Goal: Information Seeking & Learning: Learn about a topic

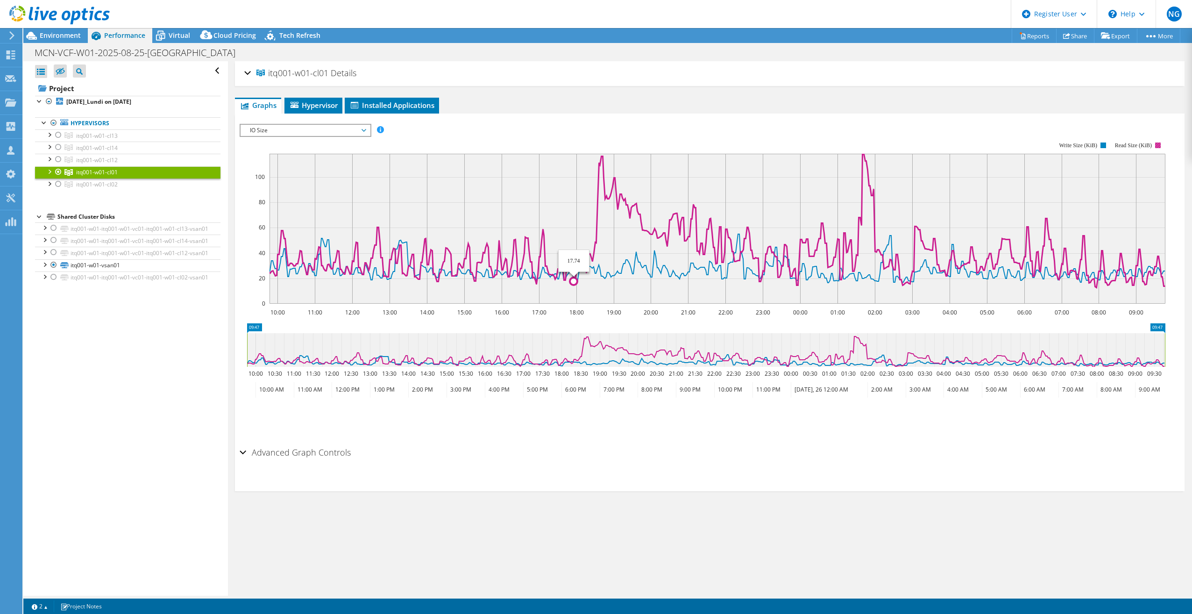
select select "Canada"
select select "USD"
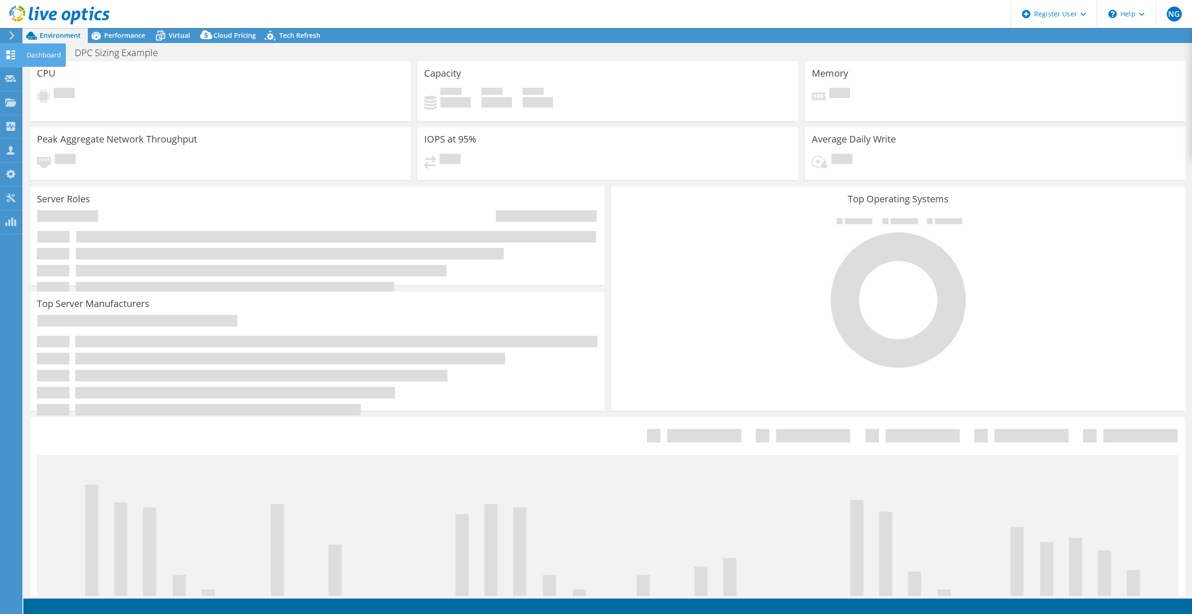
select select "USEast"
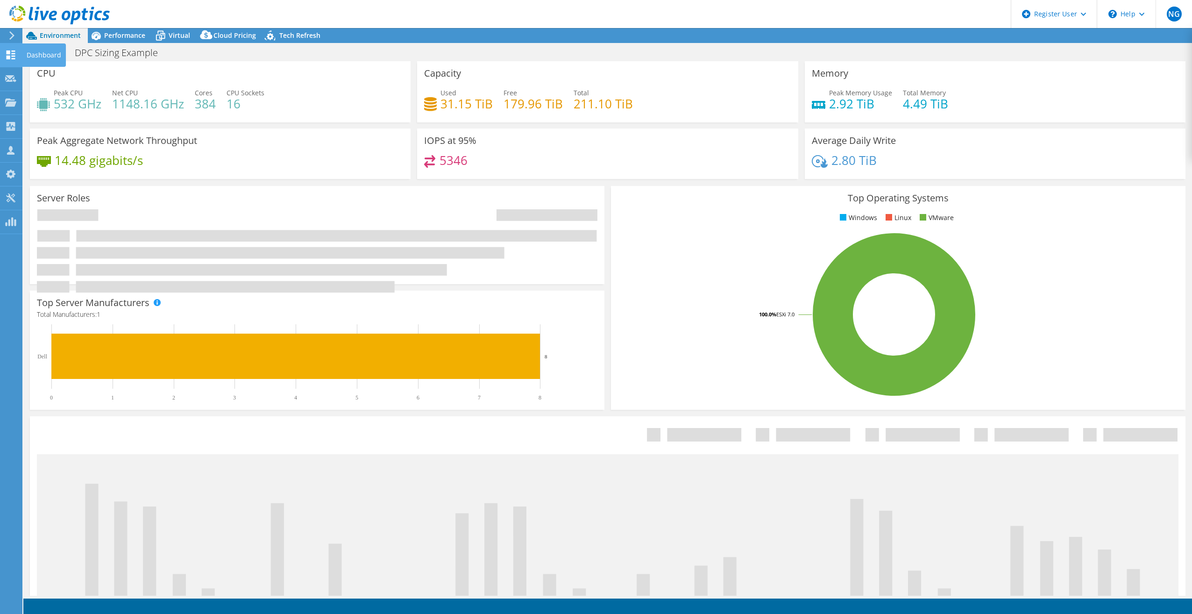
click at [11, 53] on use at bounding box center [11, 54] width 9 height 9
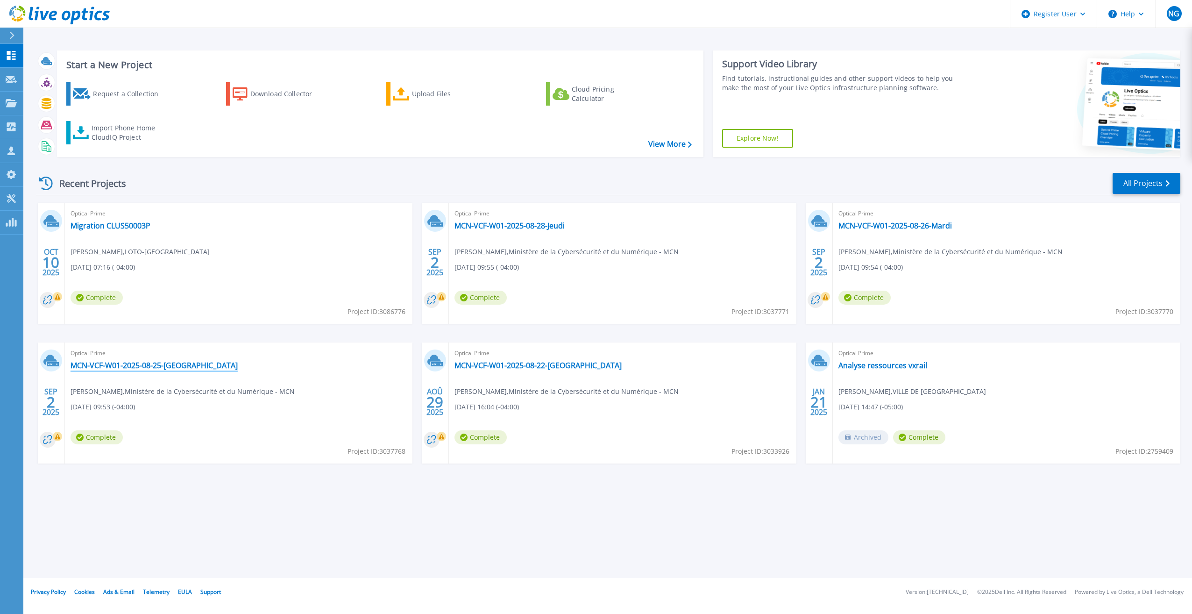
click at [162, 362] on link "MCN-VCF-W01-2025-08-25-[GEOGRAPHIC_DATA]" at bounding box center [154, 365] width 167 height 9
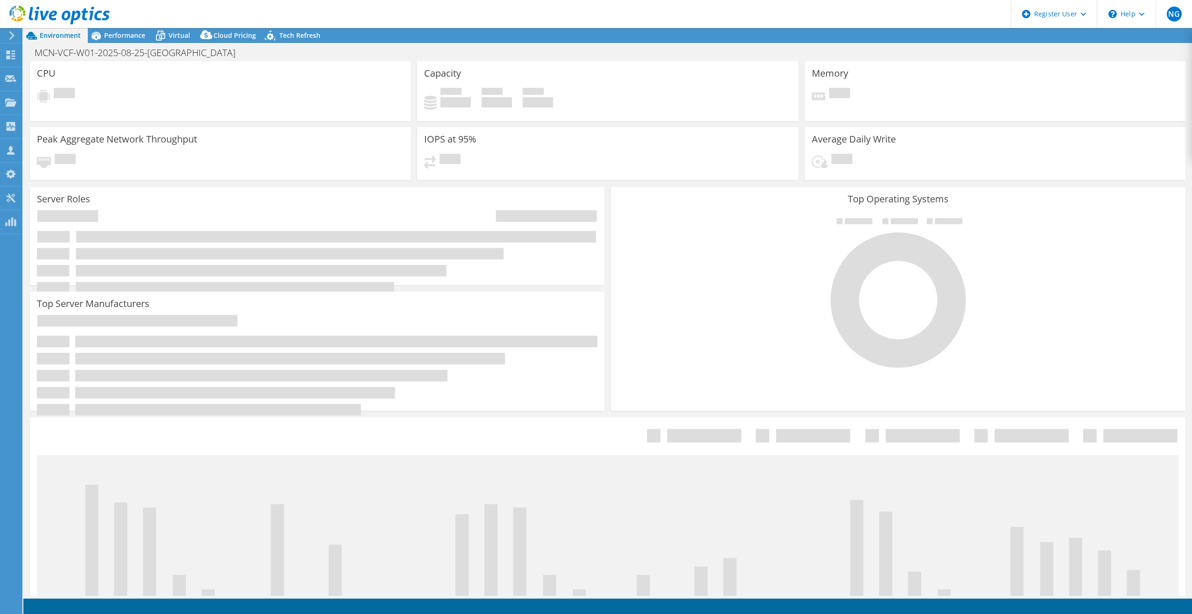
select select "[GEOGRAPHIC_DATA]"
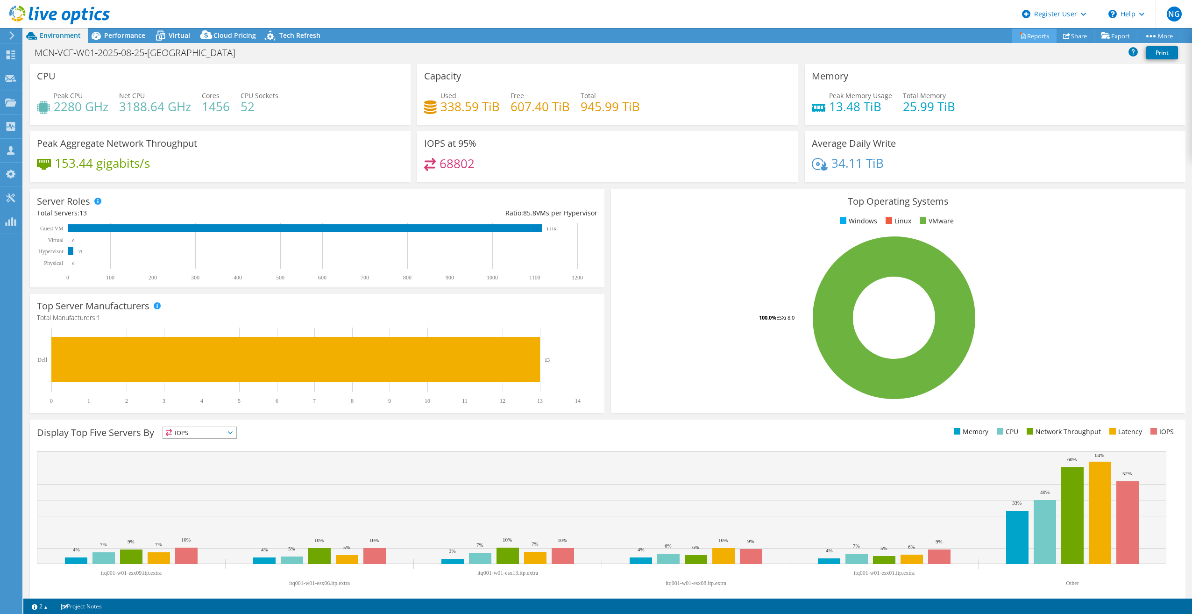
click at [1037, 37] on link "Reports" at bounding box center [1034, 35] width 45 height 14
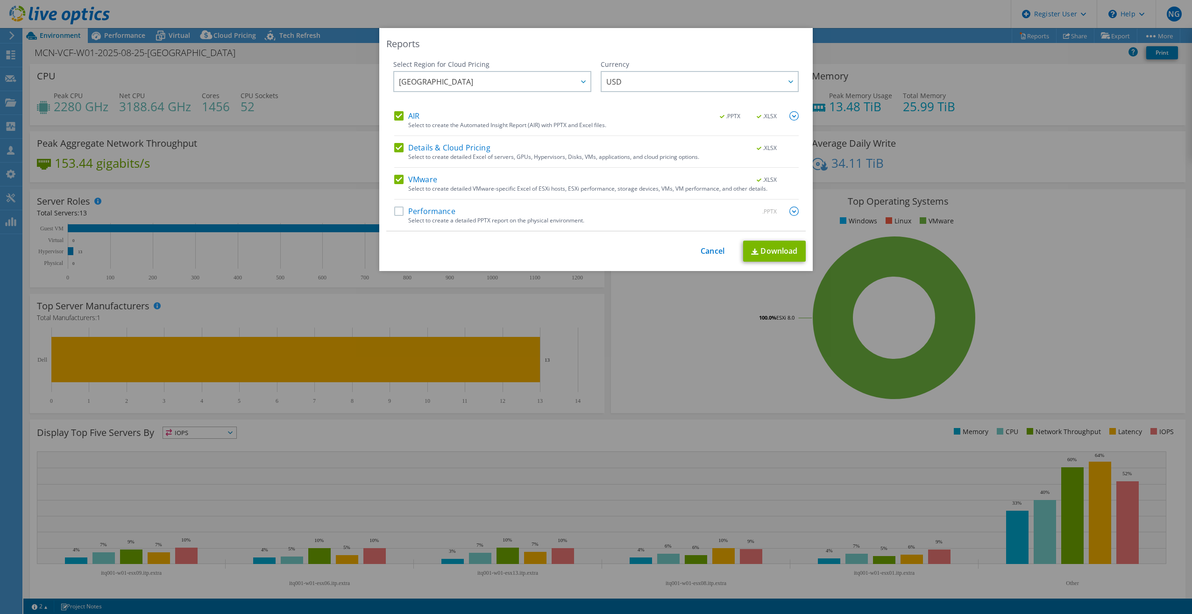
click at [397, 146] on label "Details & Cloud Pricing" at bounding box center [442, 147] width 96 height 9
click at [0, 0] on input "Details & Cloud Pricing" at bounding box center [0, 0] width 0 height 0
click at [394, 177] on label "VMware" at bounding box center [415, 179] width 43 height 9
click at [0, 0] on input "VMware" at bounding box center [0, 0] width 0 height 0
click at [768, 254] on link "Download" at bounding box center [774, 251] width 63 height 21
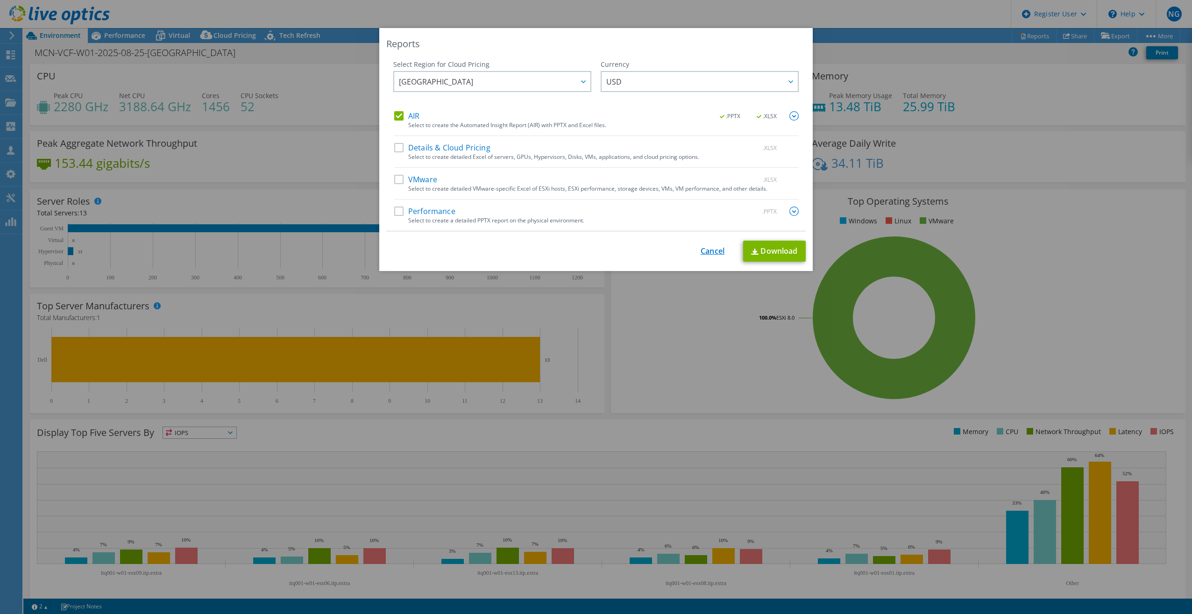
click at [713, 252] on link "Cancel" at bounding box center [713, 251] width 24 height 9
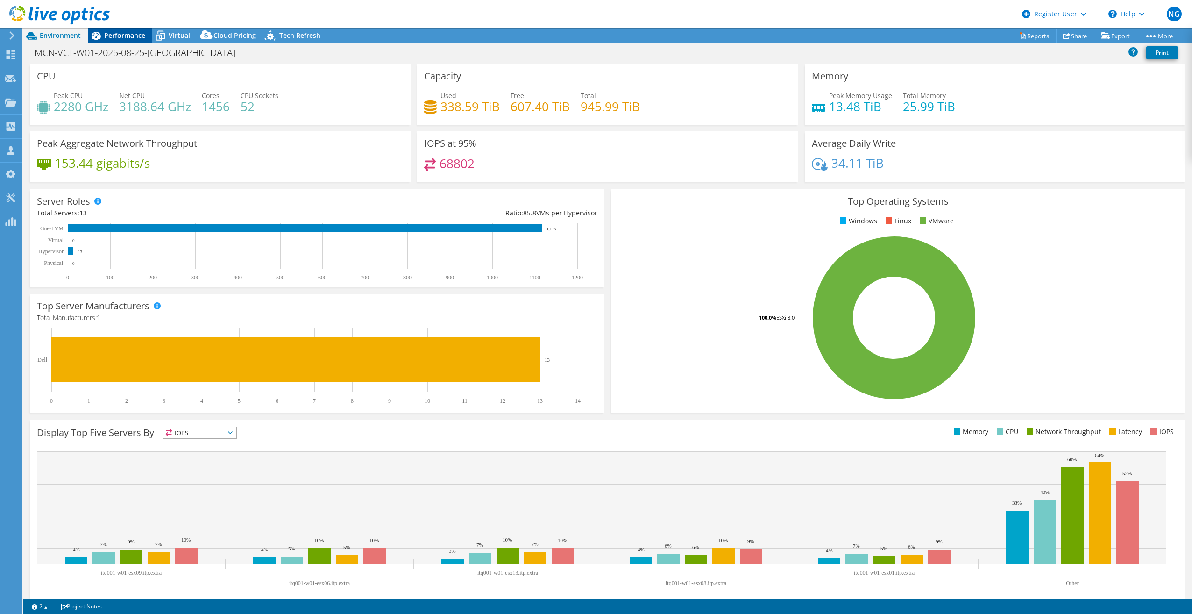
click at [121, 35] on span "Performance" at bounding box center [124, 35] width 41 height 9
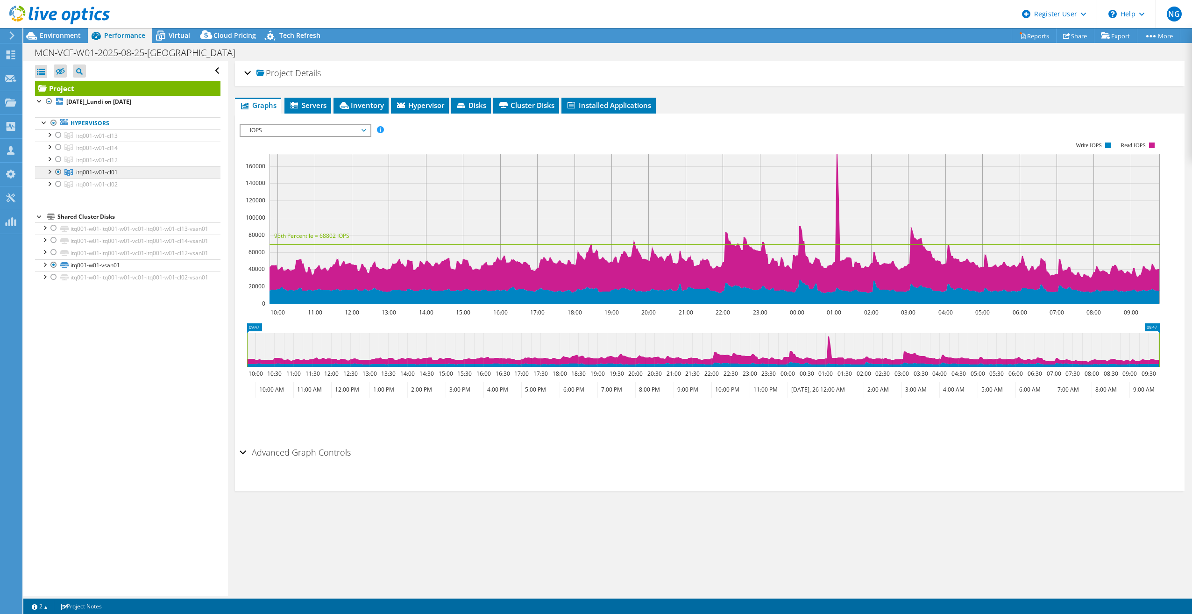
click at [95, 171] on span "itq001-w01-cl01" at bounding box center [97, 172] width 42 height 8
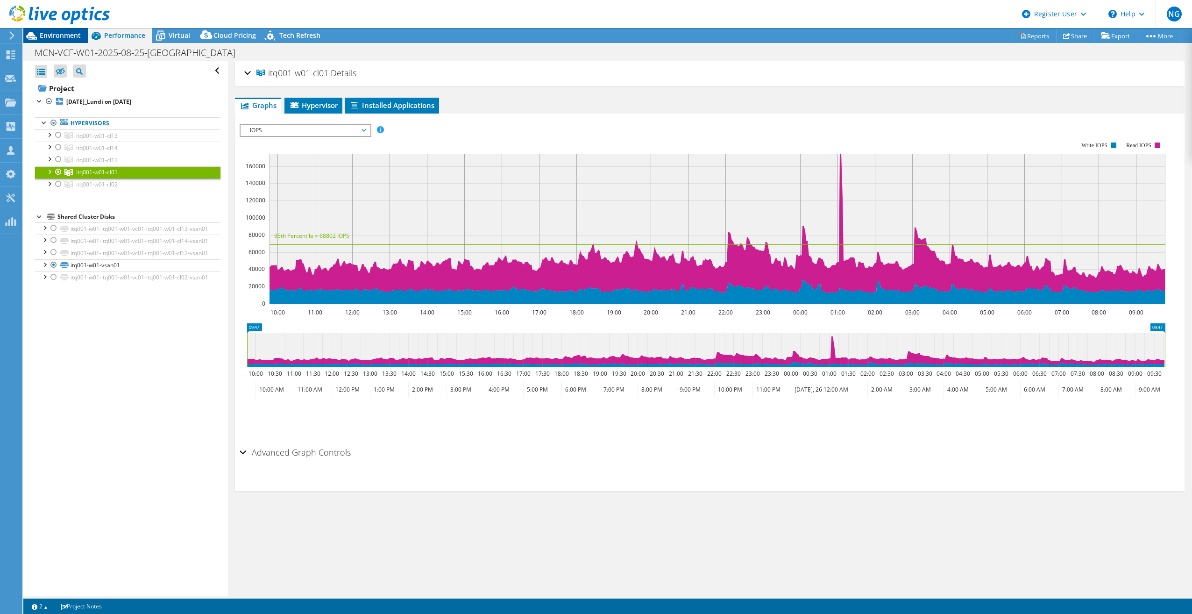
click at [68, 37] on span "Environment" at bounding box center [60, 35] width 41 height 9
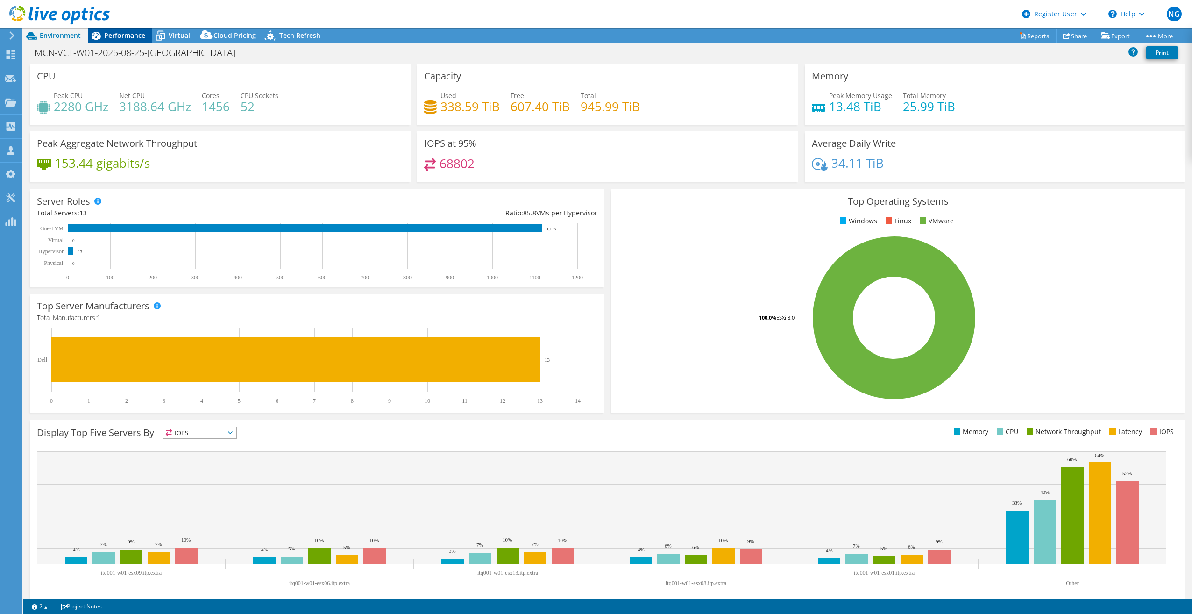
click at [131, 33] on span "Performance" at bounding box center [124, 35] width 41 height 9
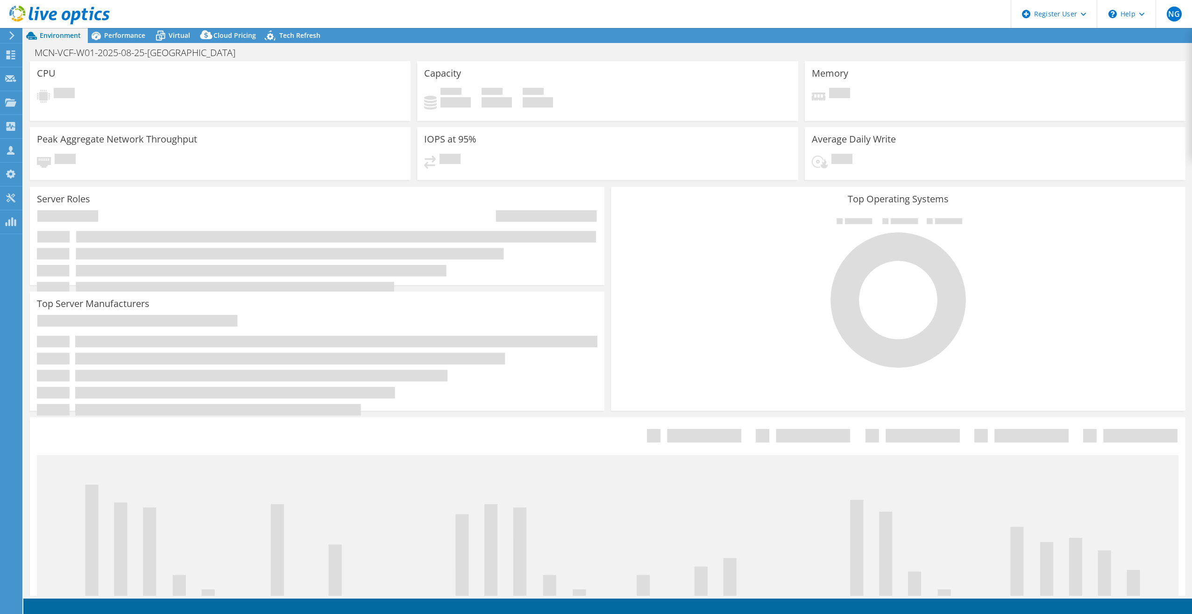
select select "[GEOGRAPHIC_DATA]"
select select "USD"
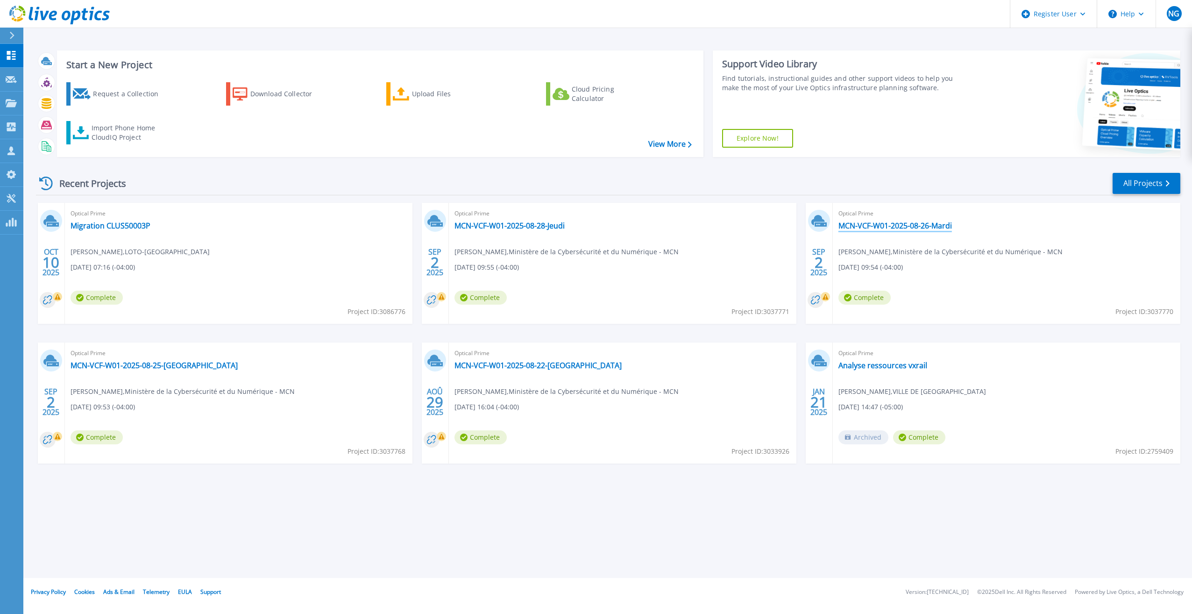
click at [918, 227] on link "MCN-VCF-W01-2025-08-26-Mardi" at bounding box center [895, 225] width 114 height 9
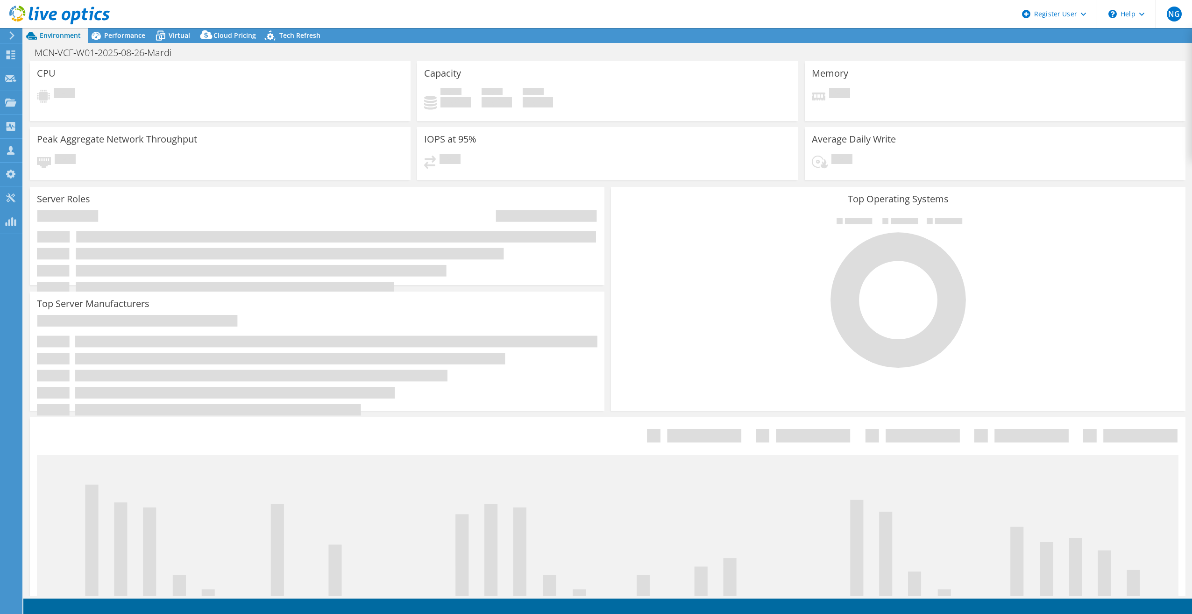
select select "USD"
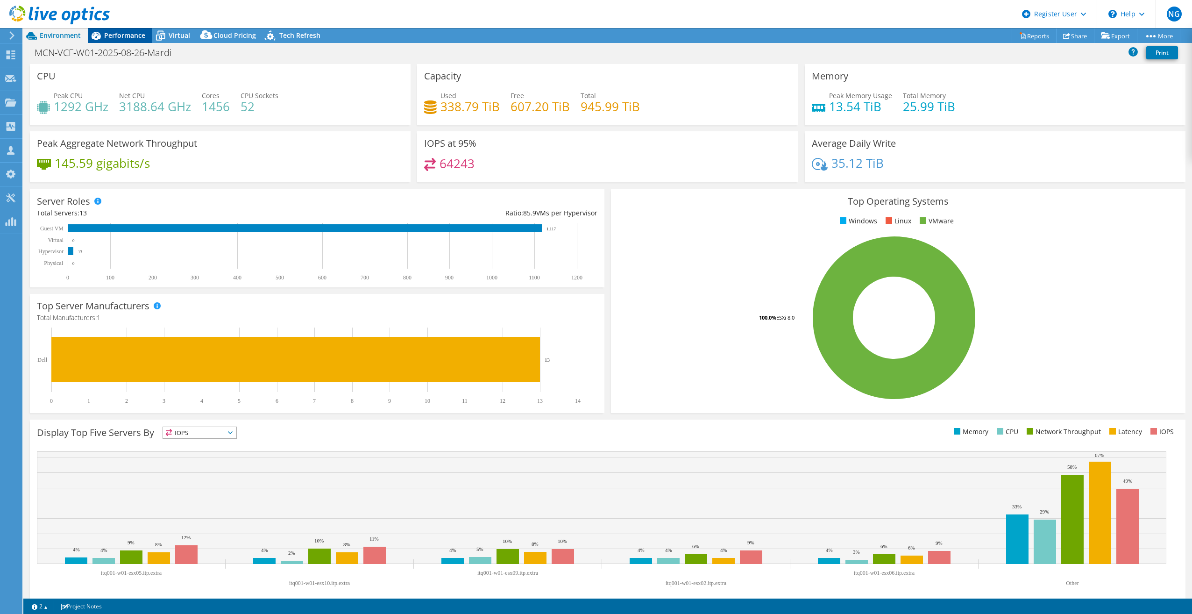
click at [118, 38] on span "Performance" at bounding box center [124, 35] width 41 height 9
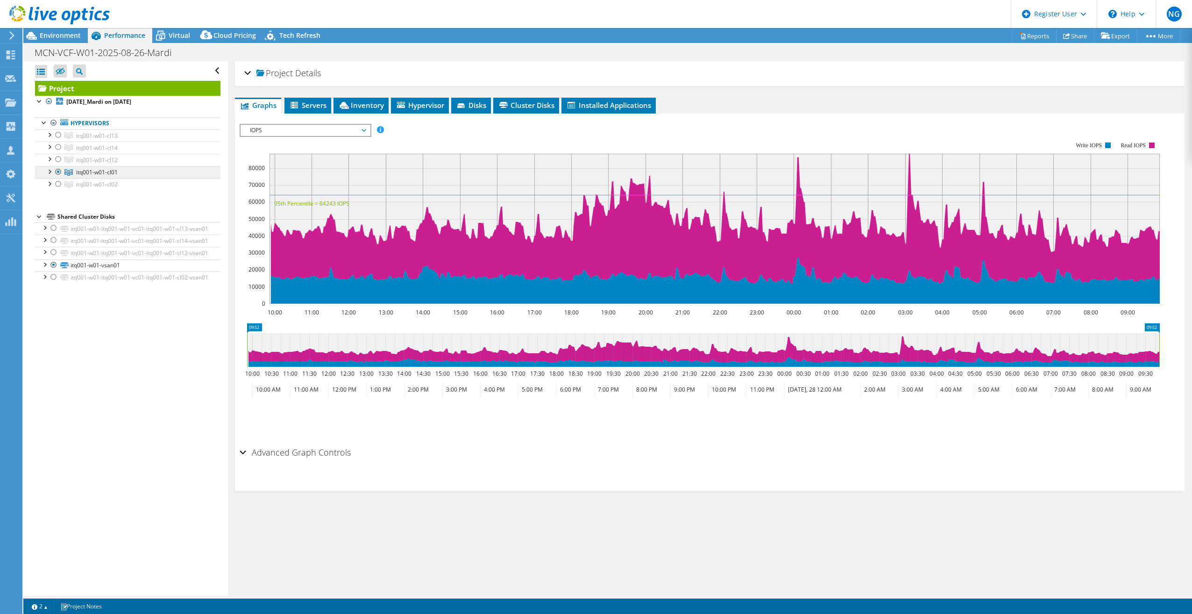
click at [112, 173] on span "itq001-w01-cl01" at bounding box center [97, 172] width 42 height 8
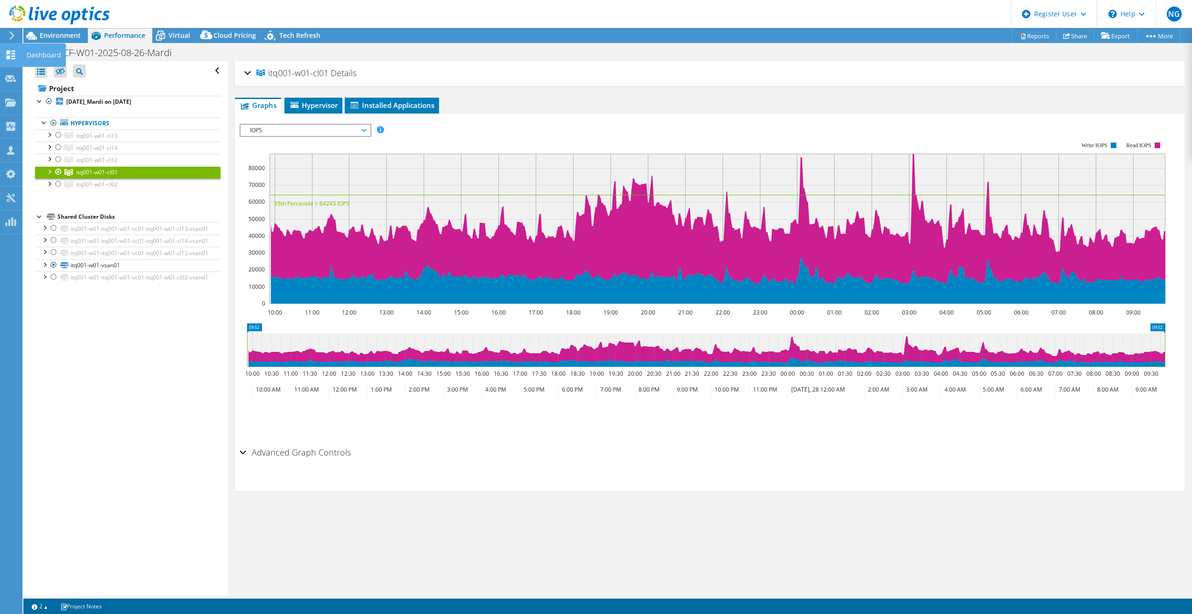
click at [8, 53] on use at bounding box center [11, 54] width 9 height 9
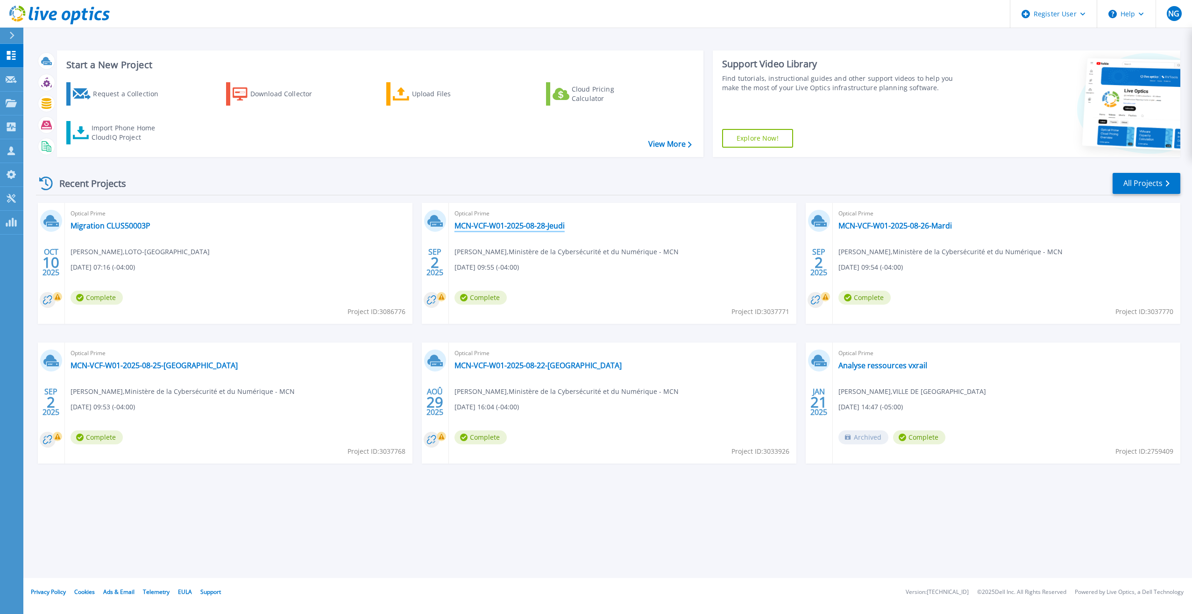
click at [535, 225] on link "MCN-VCF-W01-2025-08-28-Jeudi" at bounding box center [509, 225] width 110 height 9
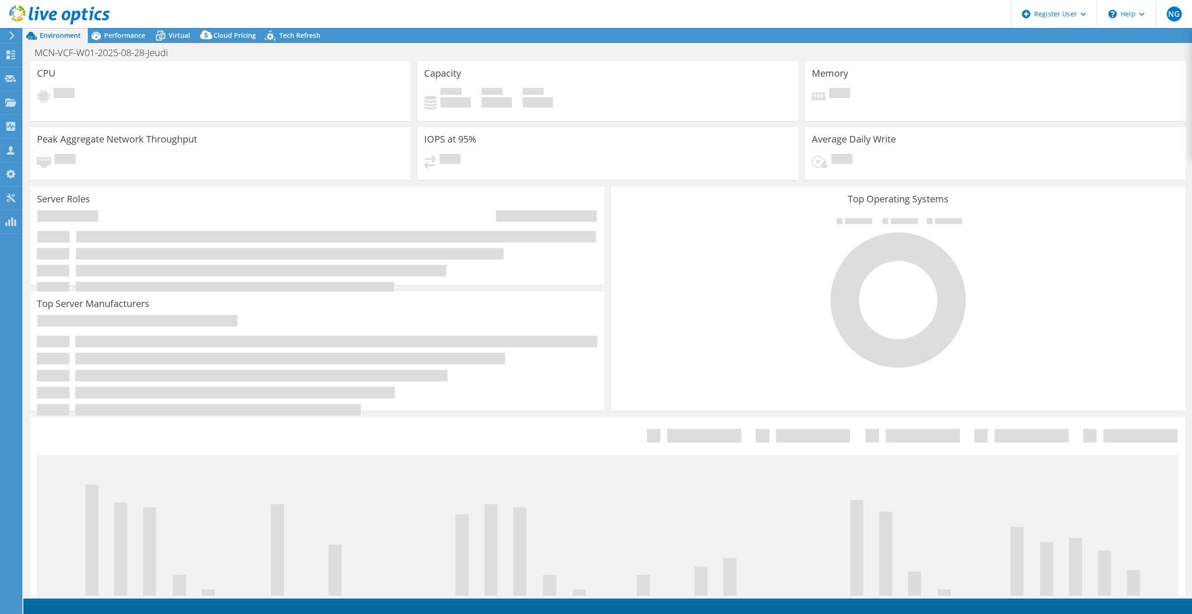
select select "USD"
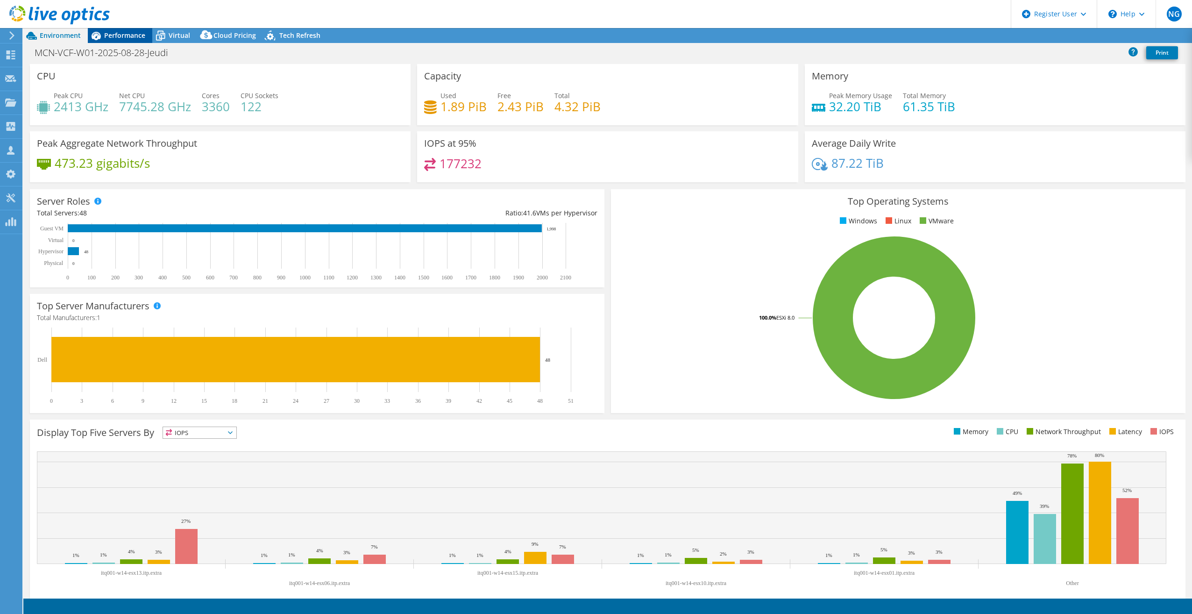
click at [128, 35] on span "Performance" at bounding box center [124, 35] width 41 height 9
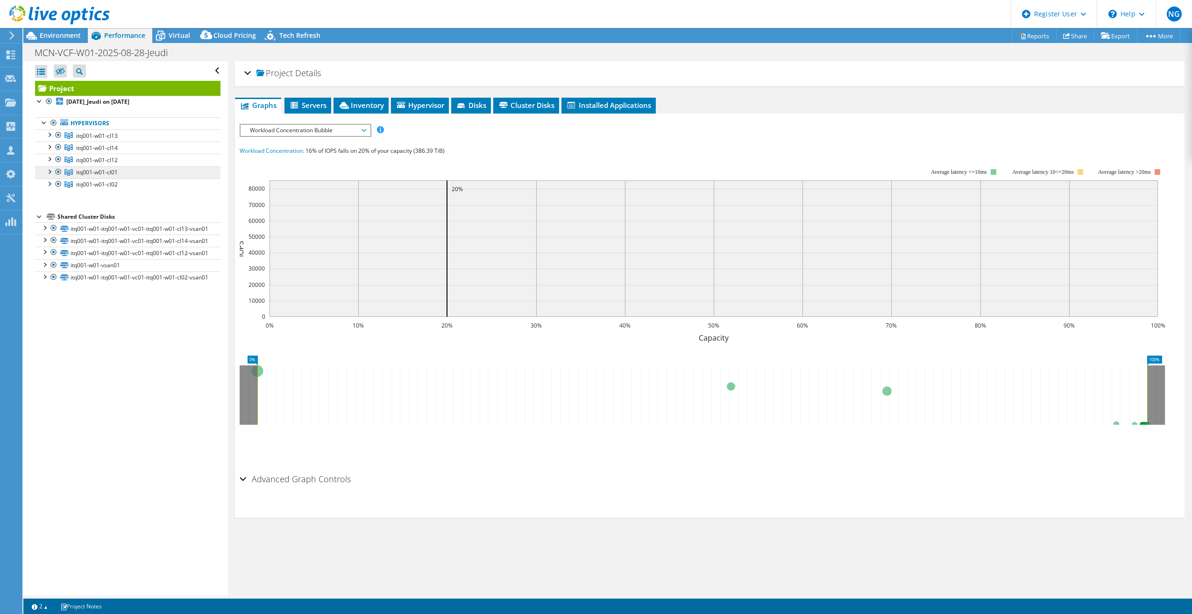
click at [91, 171] on span "itq001-w01-cl01" at bounding box center [97, 172] width 42 height 8
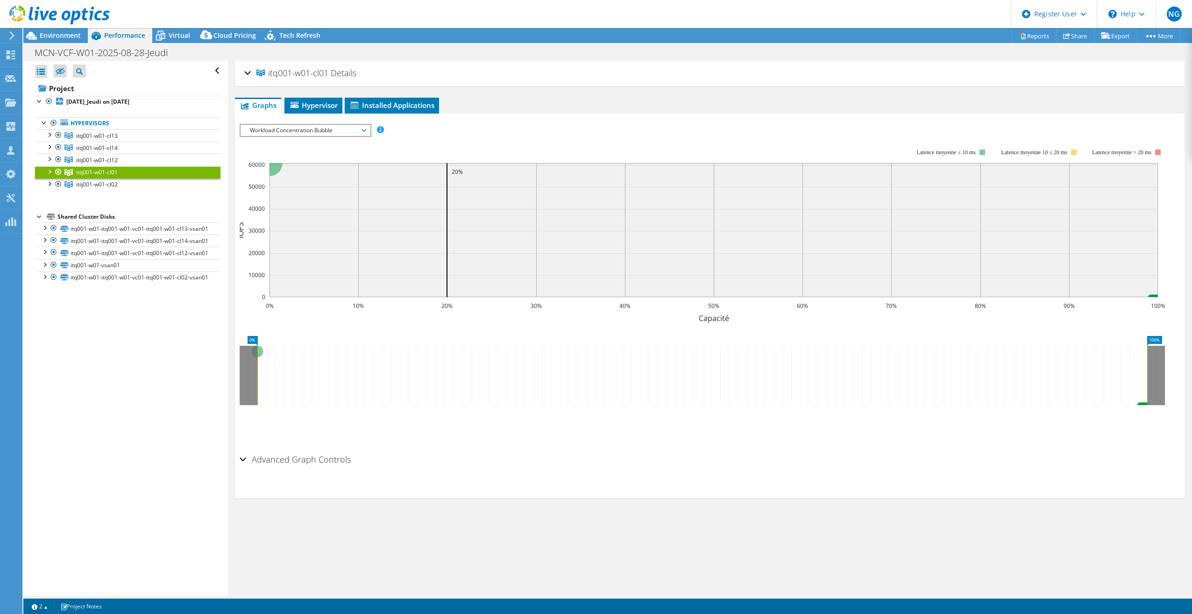
click at [336, 128] on span "Workload Concentration Bubble" at bounding box center [305, 130] width 120 height 11
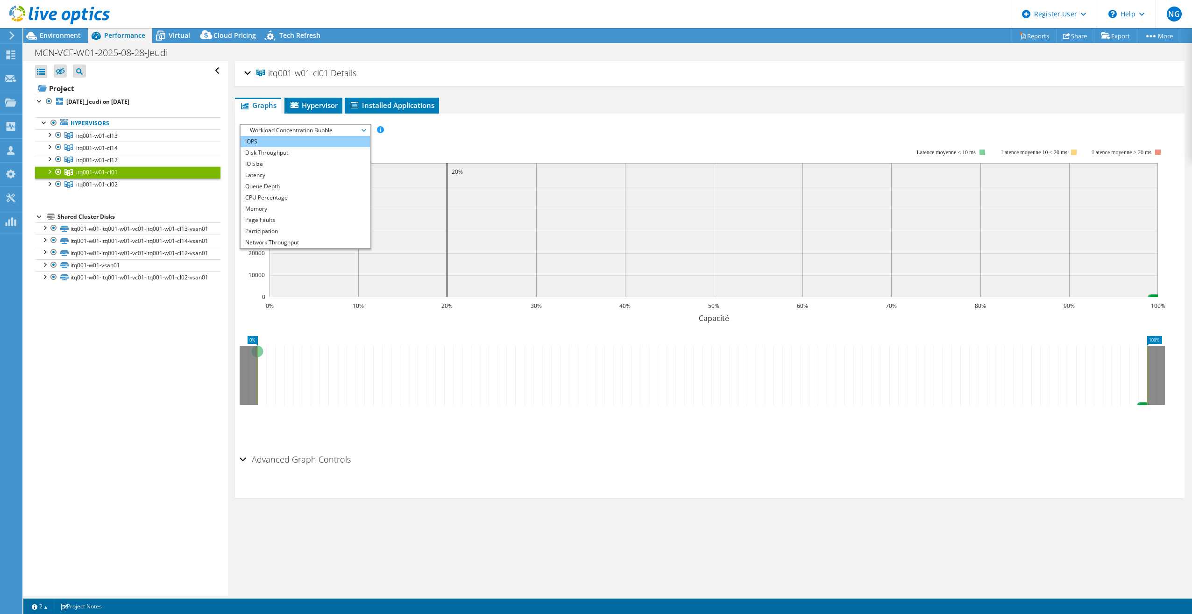
click at [323, 142] on li "IOPS" at bounding box center [305, 141] width 129 height 11
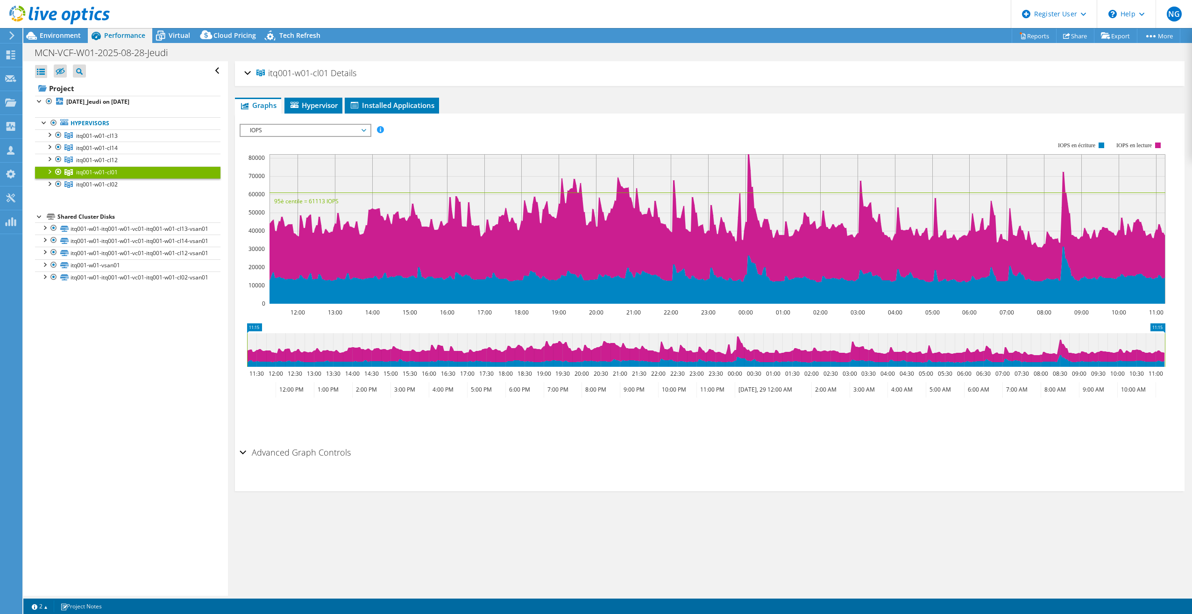
click at [11, 37] on use at bounding box center [11, 35] width 5 height 8
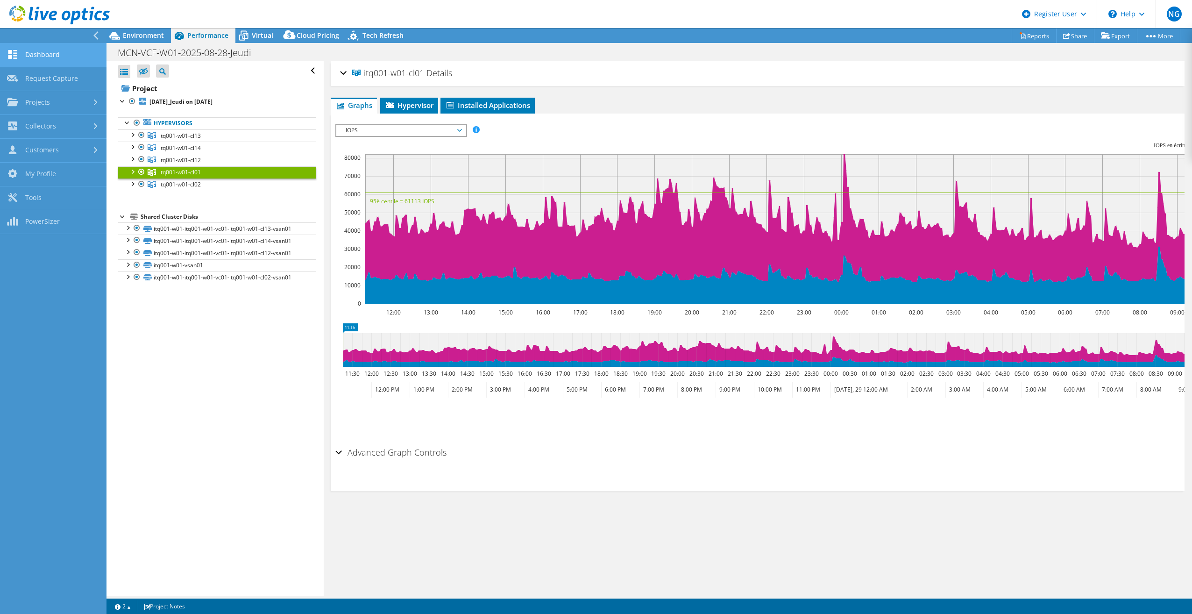
click at [25, 50] on link "Dashboard" at bounding box center [53, 55] width 106 height 24
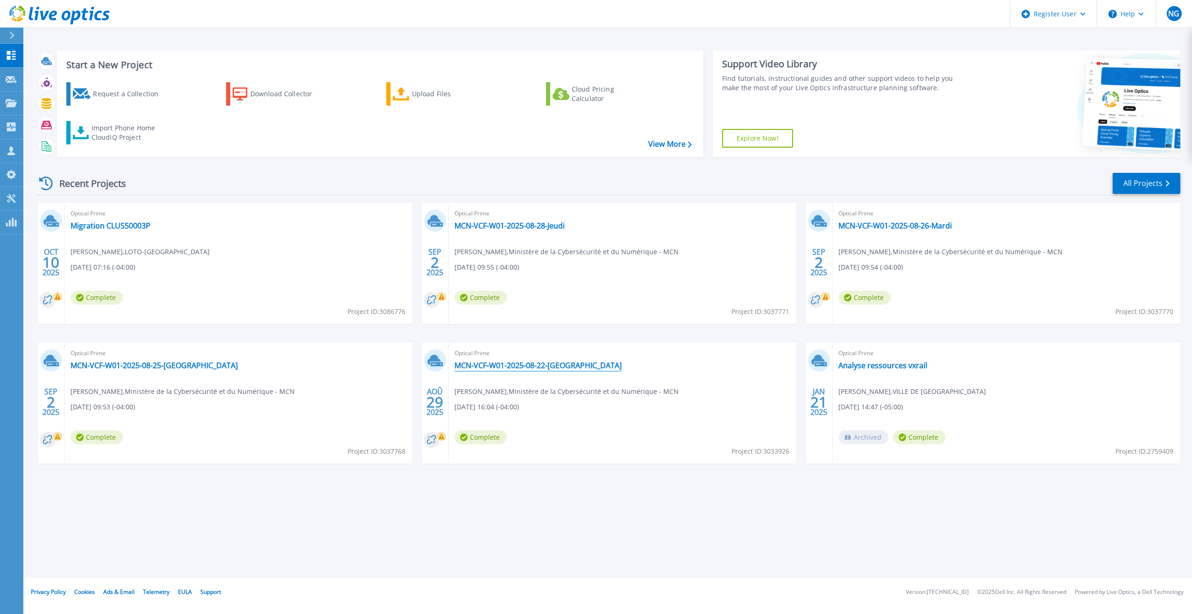
click at [557, 364] on link "MCN-VCF-W01-2025-08-22-[GEOGRAPHIC_DATA]" at bounding box center [537, 365] width 167 height 9
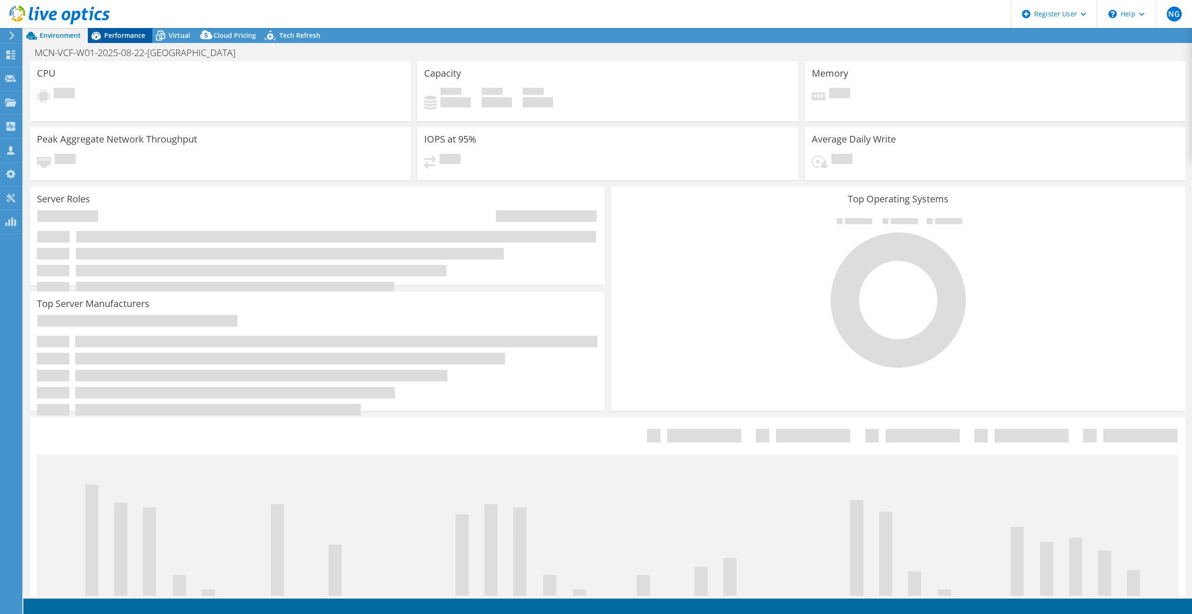
click at [122, 28] on div "Performance" at bounding box center [120, 35] width 64 height 15
select select "USD"
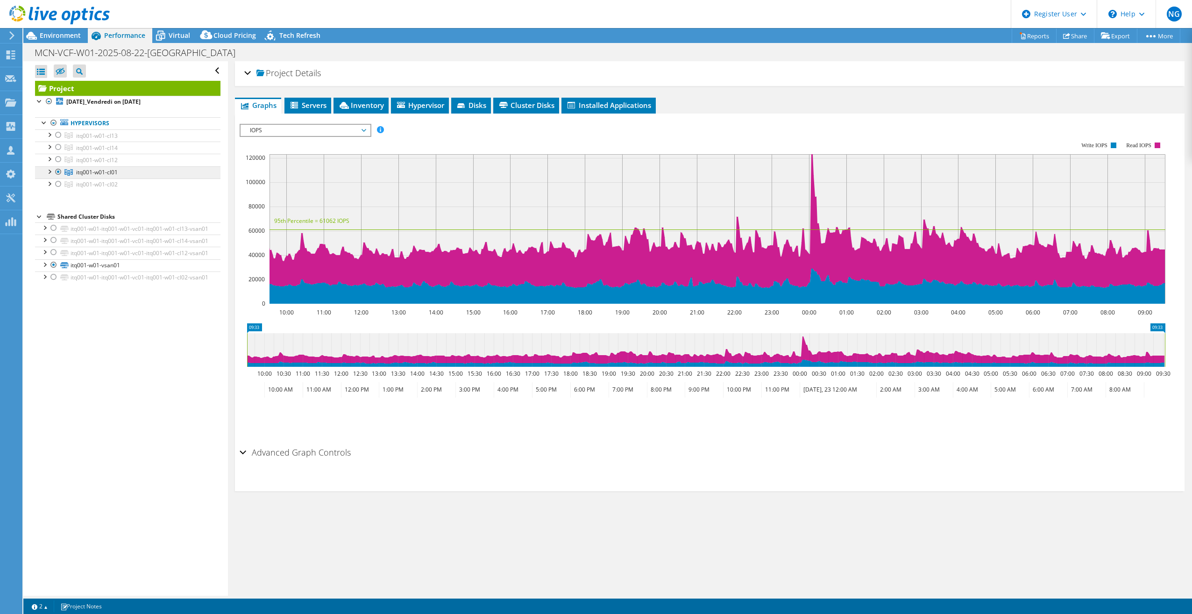
click at [77, 171] on span "itq001-w01-cl01" at bounding box center [97, 172] width 42 height 8
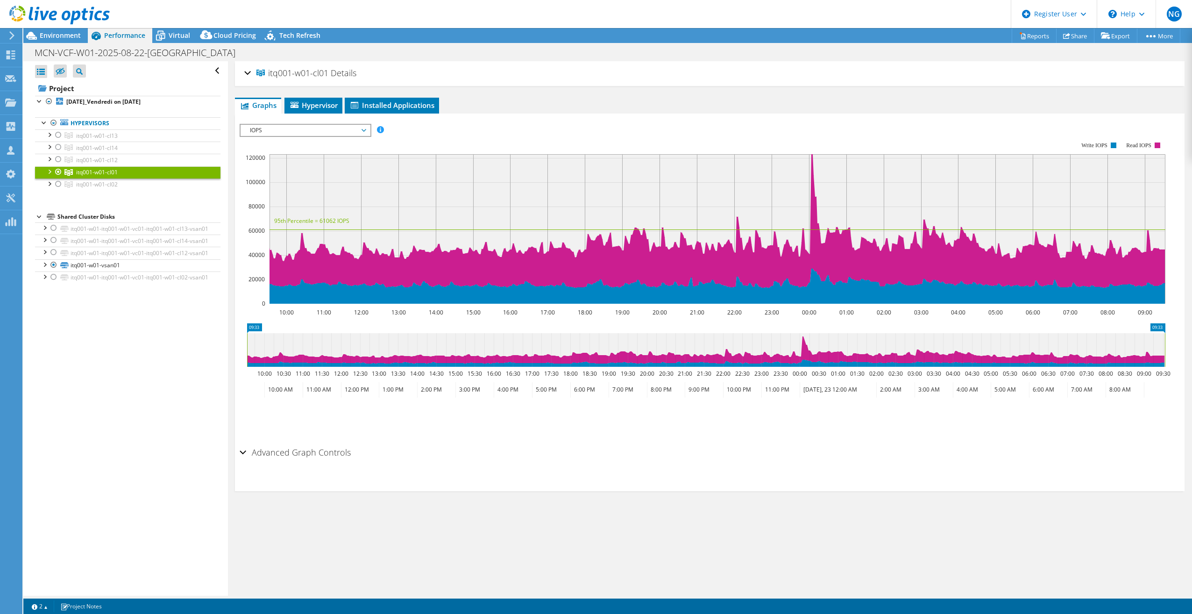
click at [292, 133] on span "IOPS" at bounding box center [305, 130] width 120 height 11
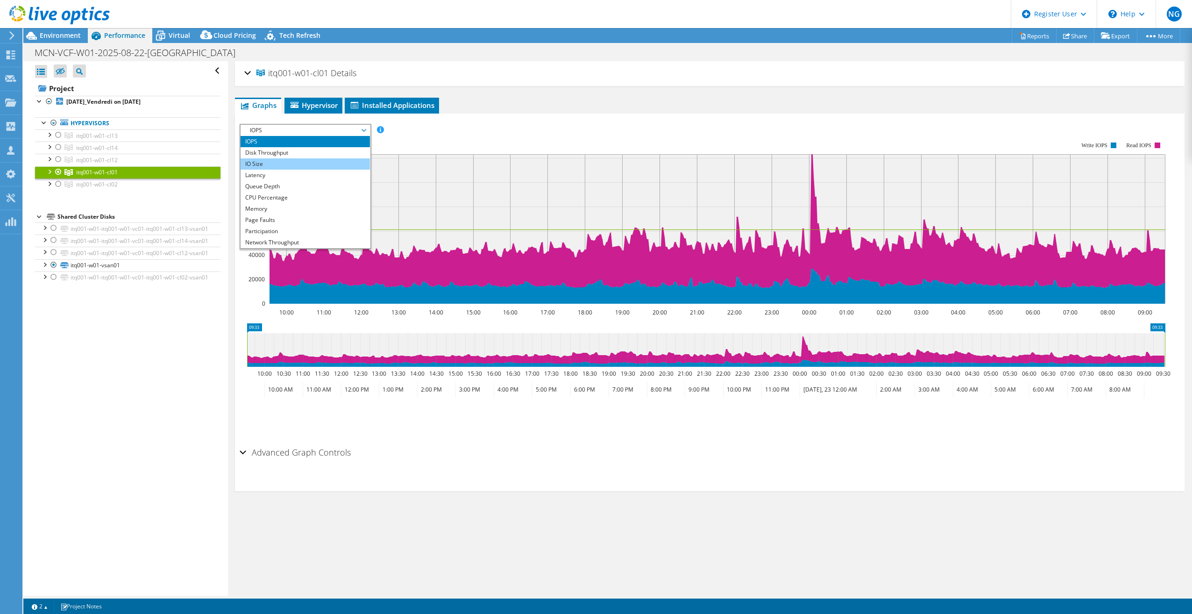
click at [291, 159] on li "IO Size" at bounding box center [305, 163] width 129 height 11
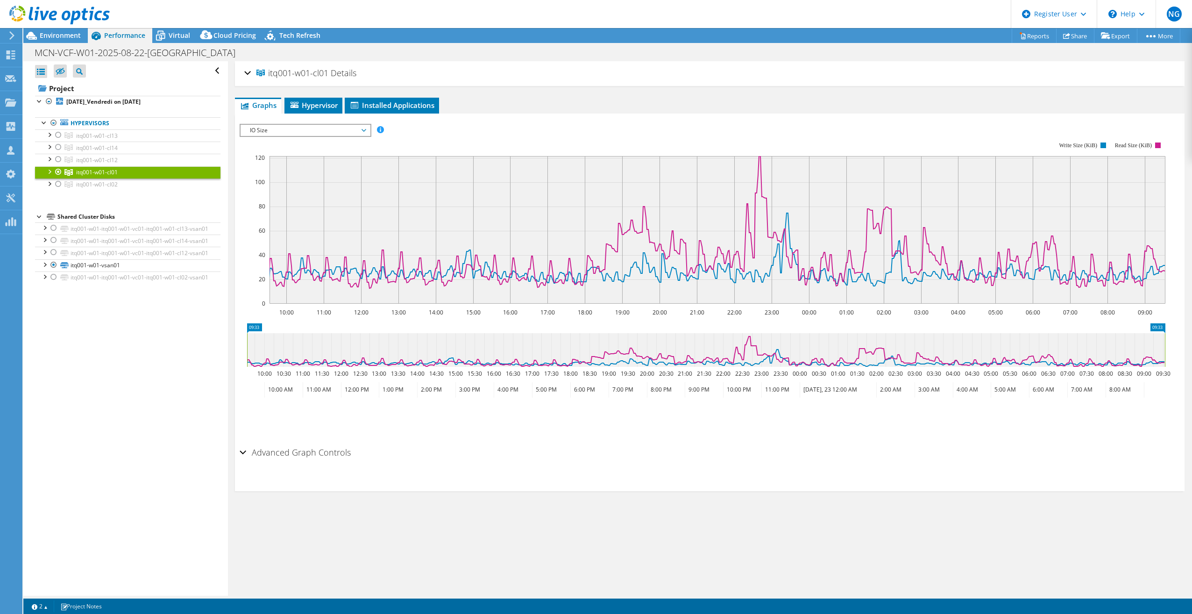
click at [322, 124] on div "IO Size IOPS Disk Throughput IO Size Latency Queue Depth CPU Percentage Memory …" at bounding box center [306, 130] width 132 height 13
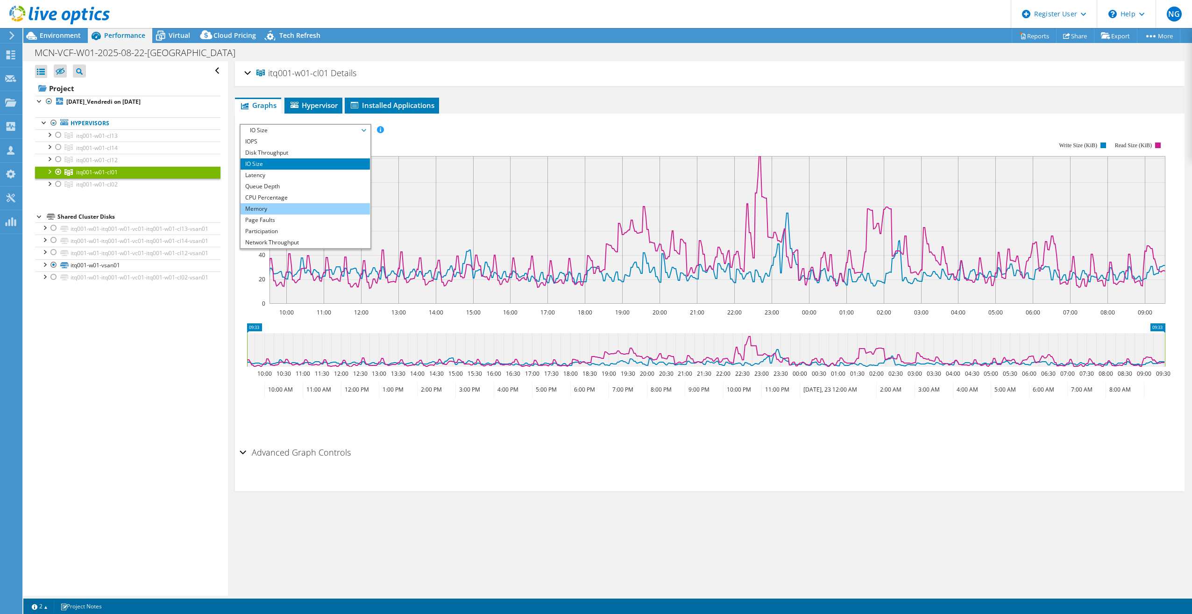
click at [272, 206] on li "Memory" at bounding box center [305, 208] width 129 height 11
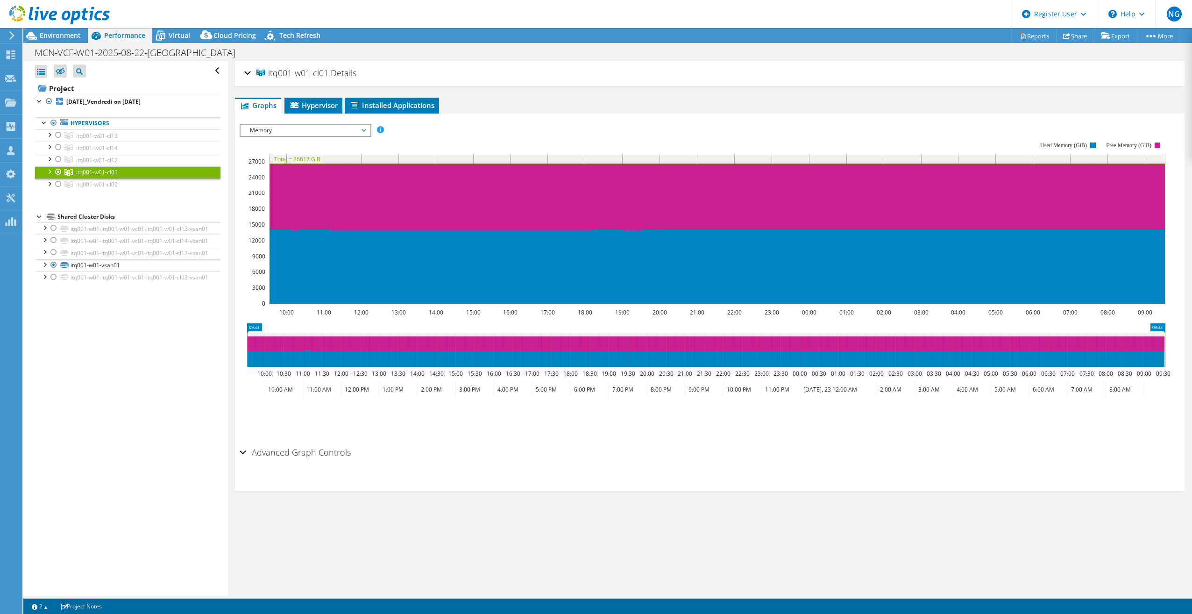
click at [283, 130] on span "Memory" at bounding box center [305, 130] width 120 height 11
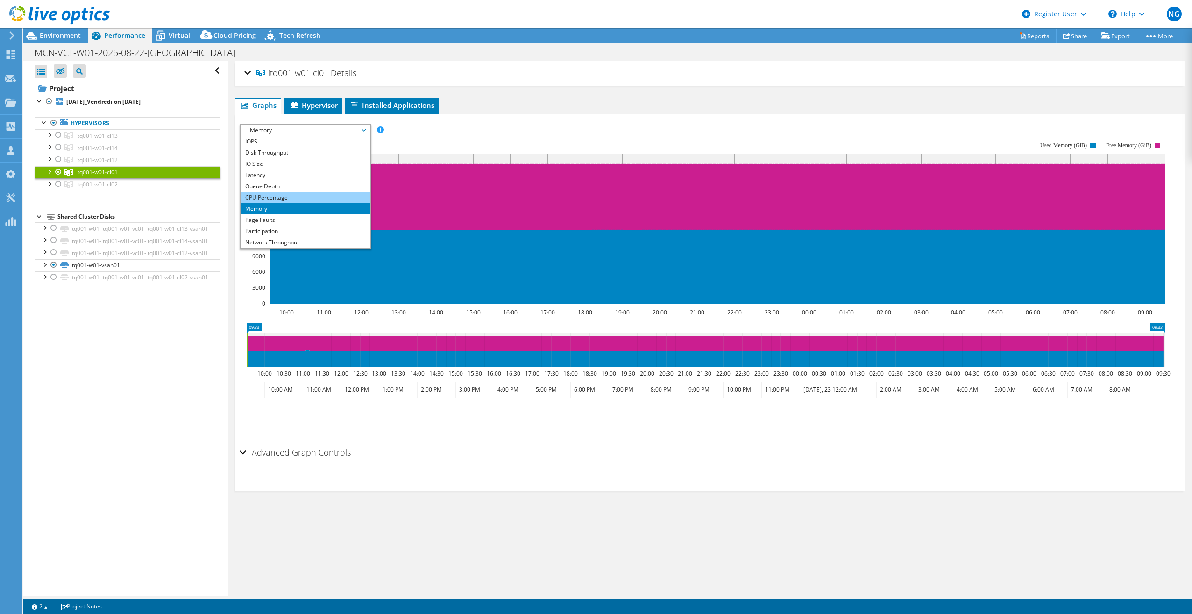
click at [282, 194] on li "CPU Percentage" at bounding box center [305, 197] width 129 height 11
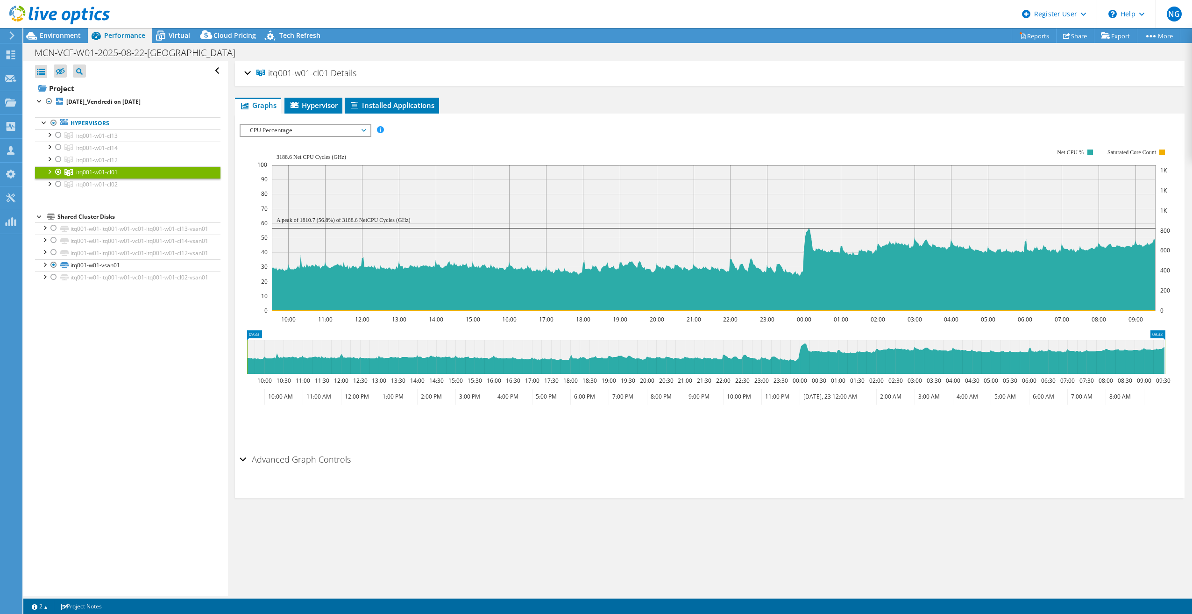
click at [13, 35] on use at bounding box center [11, 35] width 5 height 8
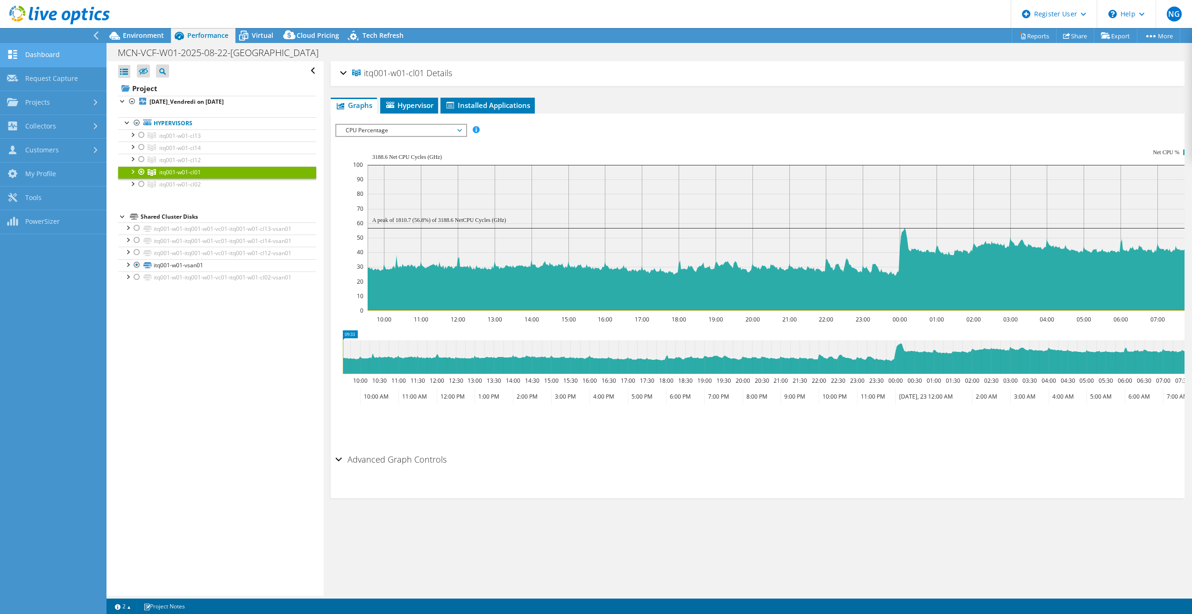
click at [65, 55] on link "Dashboard" at bounding box center [53, 55] width 106 height 24
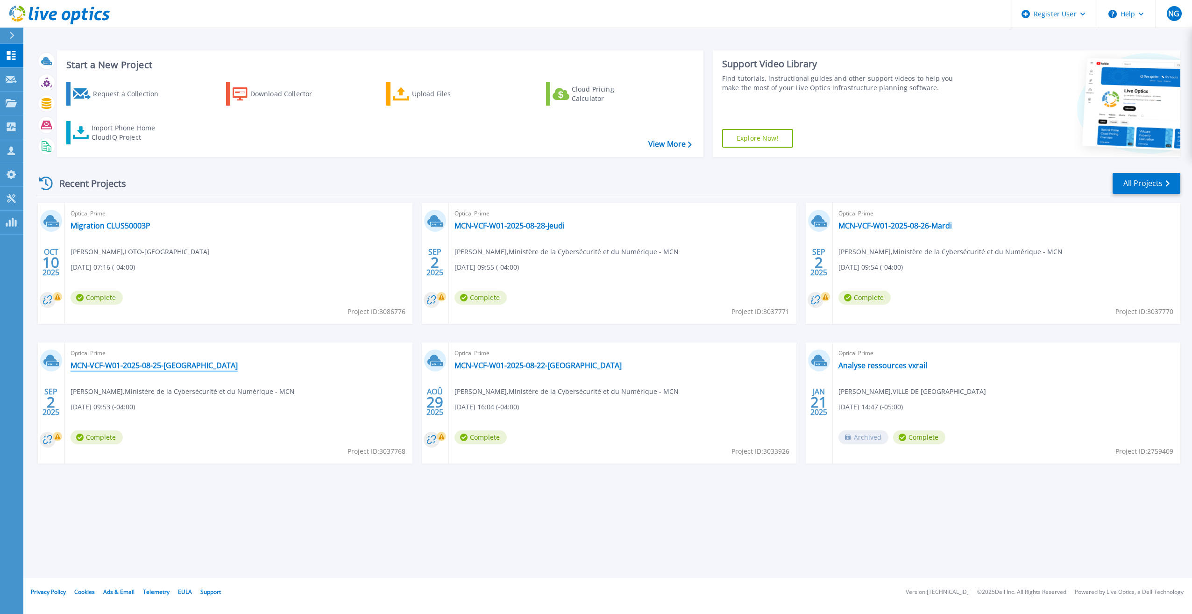
click at [168, 365] on link "MCN-VCF-W01-2025-08-25-[GEOGRAPHIC_DATA]" at bounding box center [154, 365] width 167 height 9
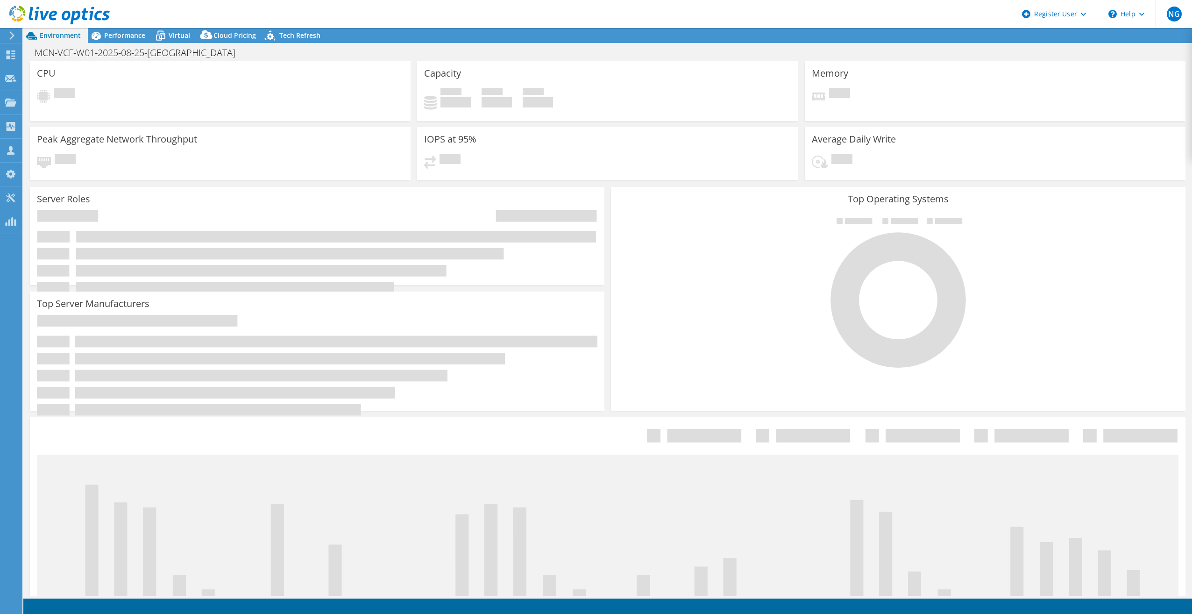
select select "[GEOGRAPHIC_DATA]"
select select "USD"
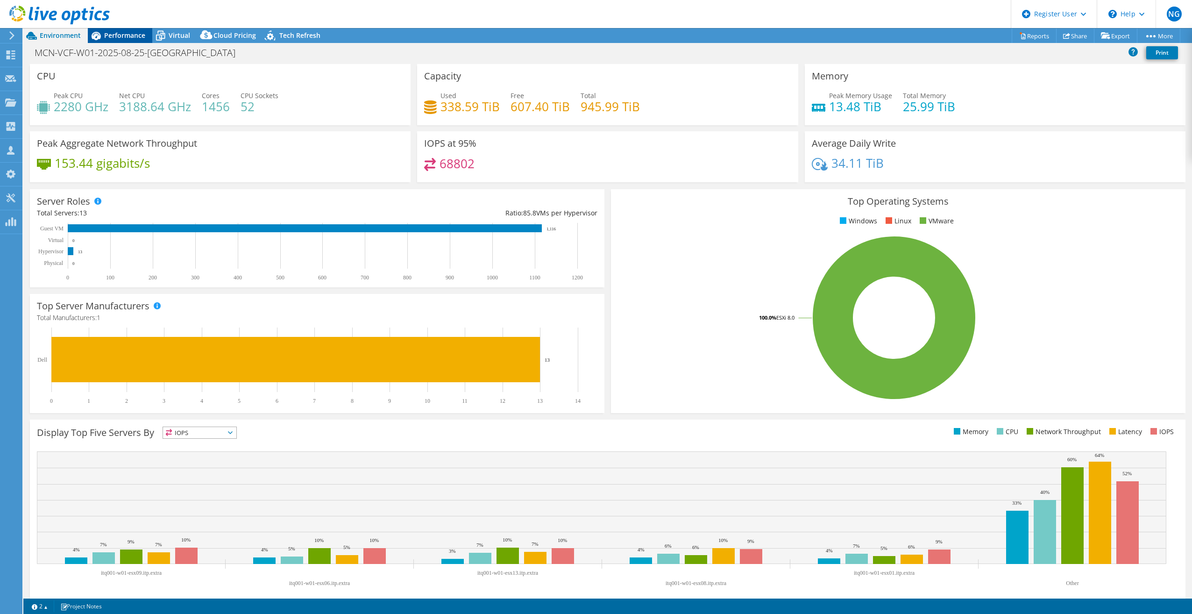
click at [121, 33] on span "Performance" at bounding box center [124, 35] width 41 height 9
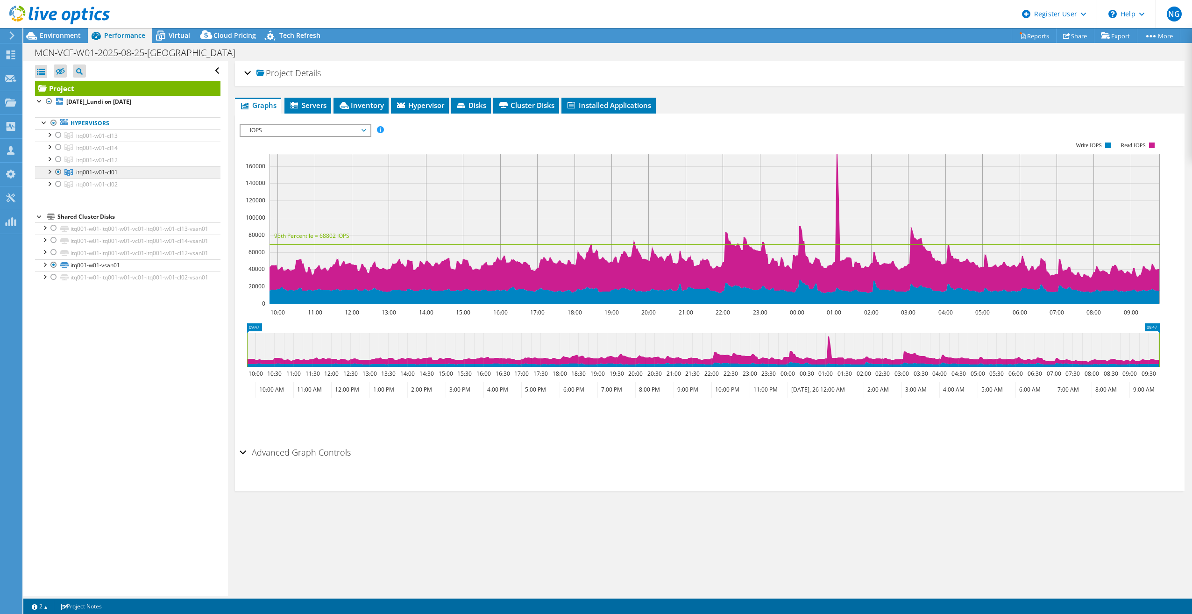
click at [111, 167] on link "itq001-w01-cl01" at bounding box center [127, 172] width 185 height 12
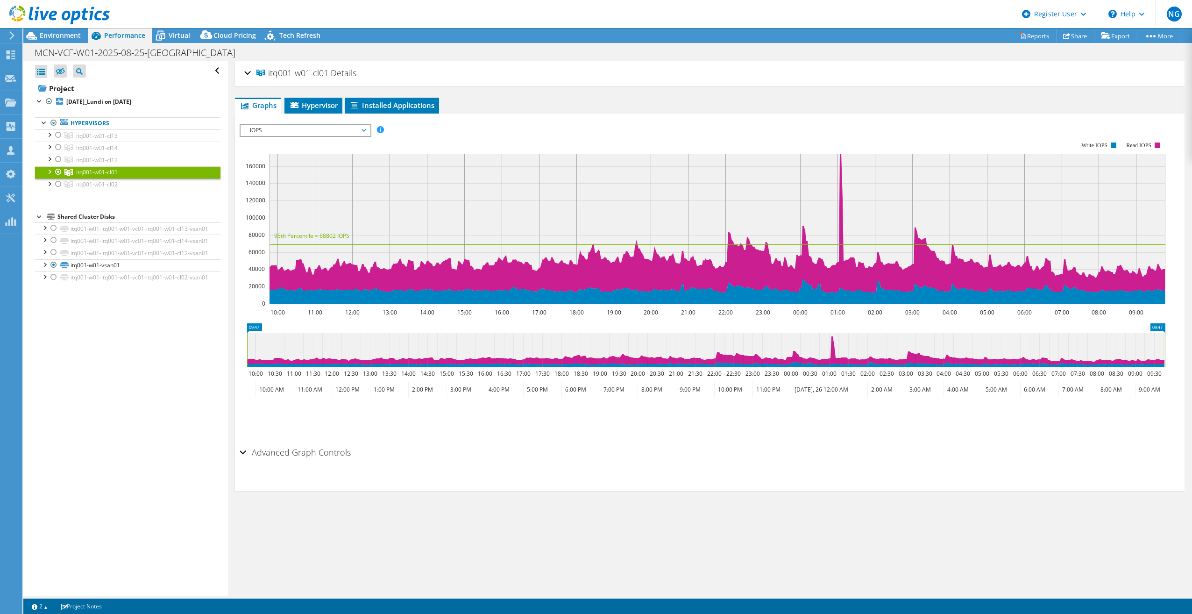
click at [274, 130] on span "IOPS" at bounding box center [305, 130] width 120 height 11
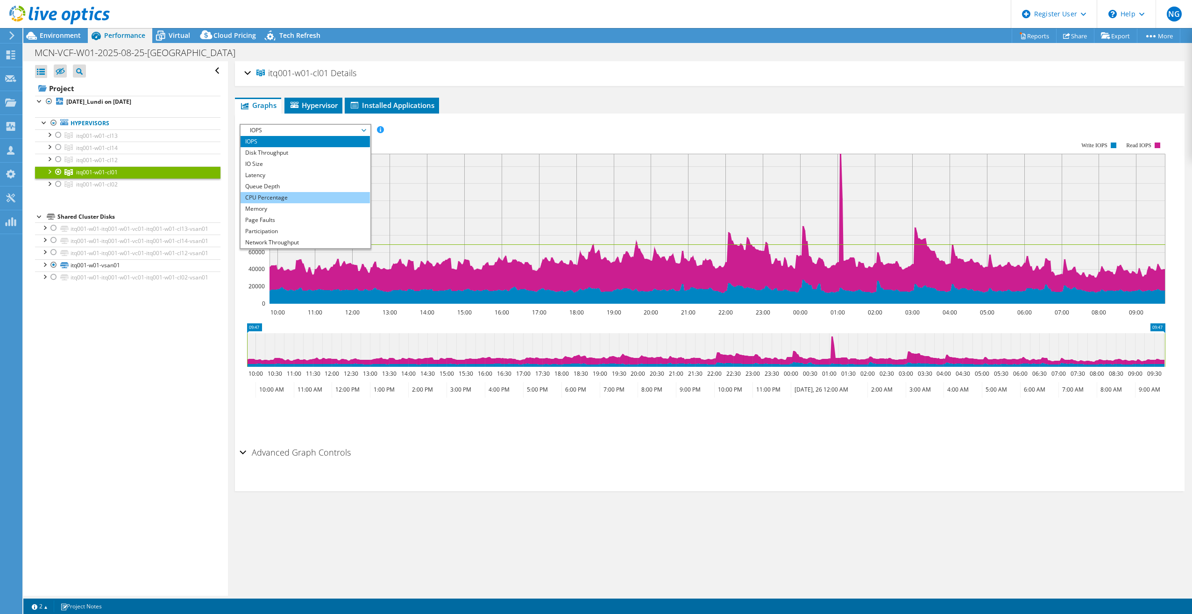
click at [287, 193] on li "CPU Percentage" at bounding box center [305, 197] width 129 height 11
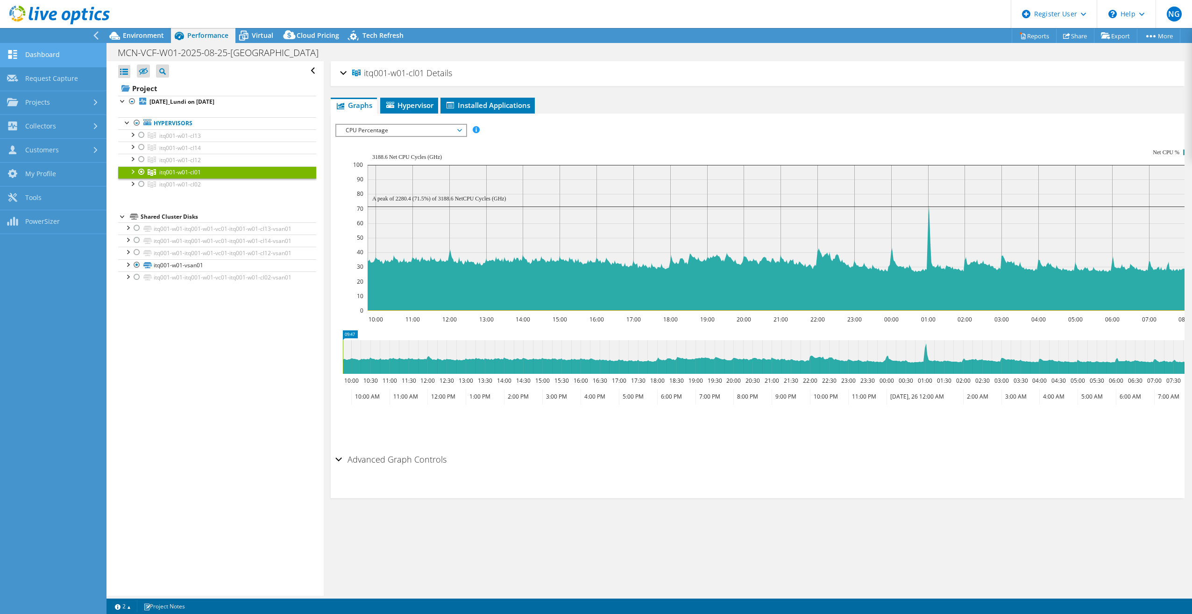
click at [38, 54] on link "Dashboard" at bounding box center [53, 55] width 106 height 24
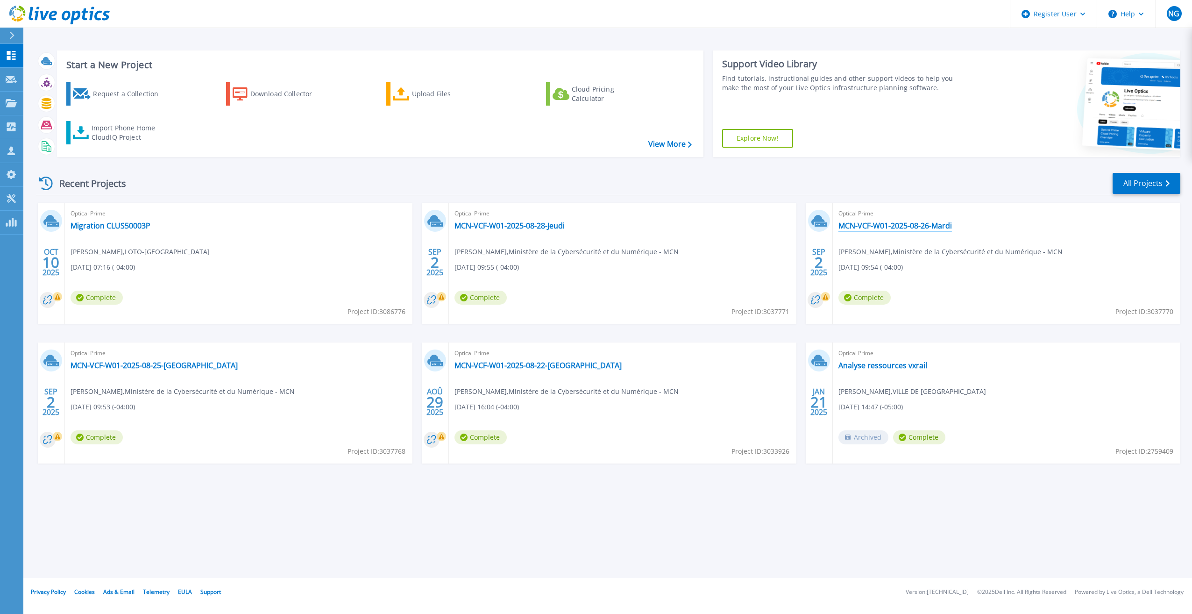
click at [910, 222] on link "MCN-VCF-W01-2025-08-26-Mardi" at bounding box center [895, 225] width 114 height 9
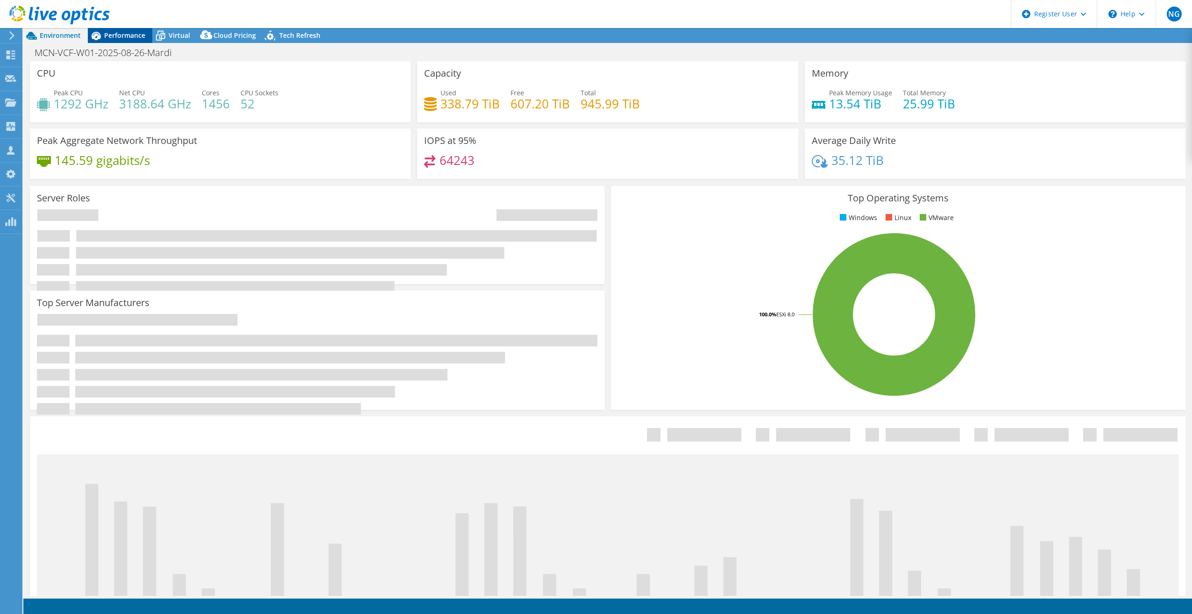
click at [126, 33] on span "Performance" at bounding box center [124, 35] width 41 height 9
select select "USD"
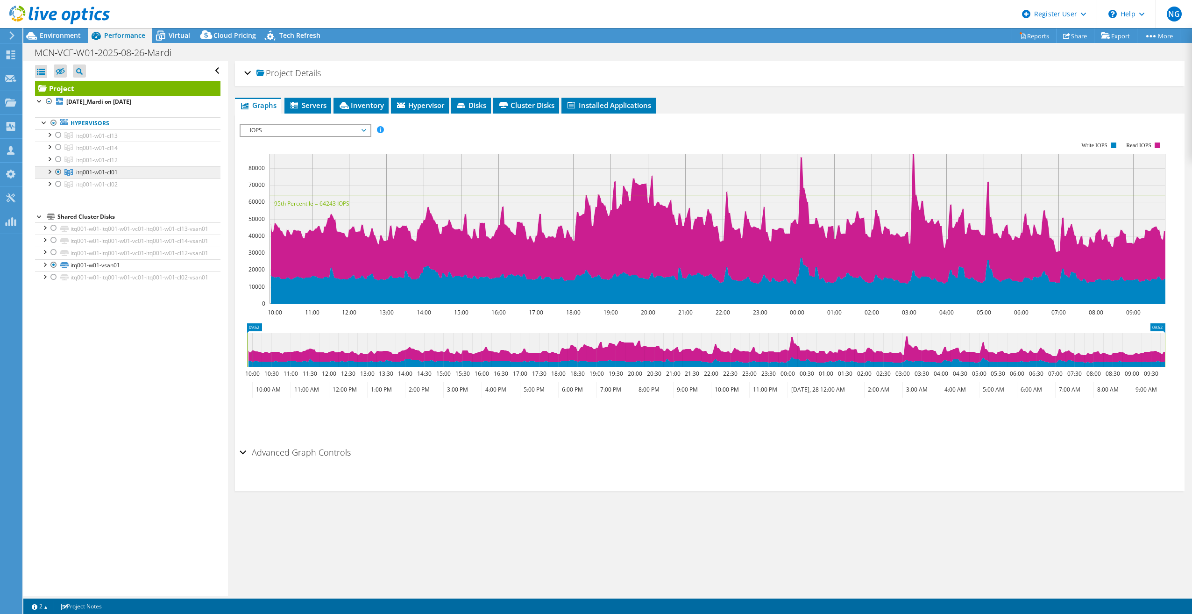
click at [86, 175] on link "itq001-w01-cl01" at bounding box center [127, 172] width 185 height 12
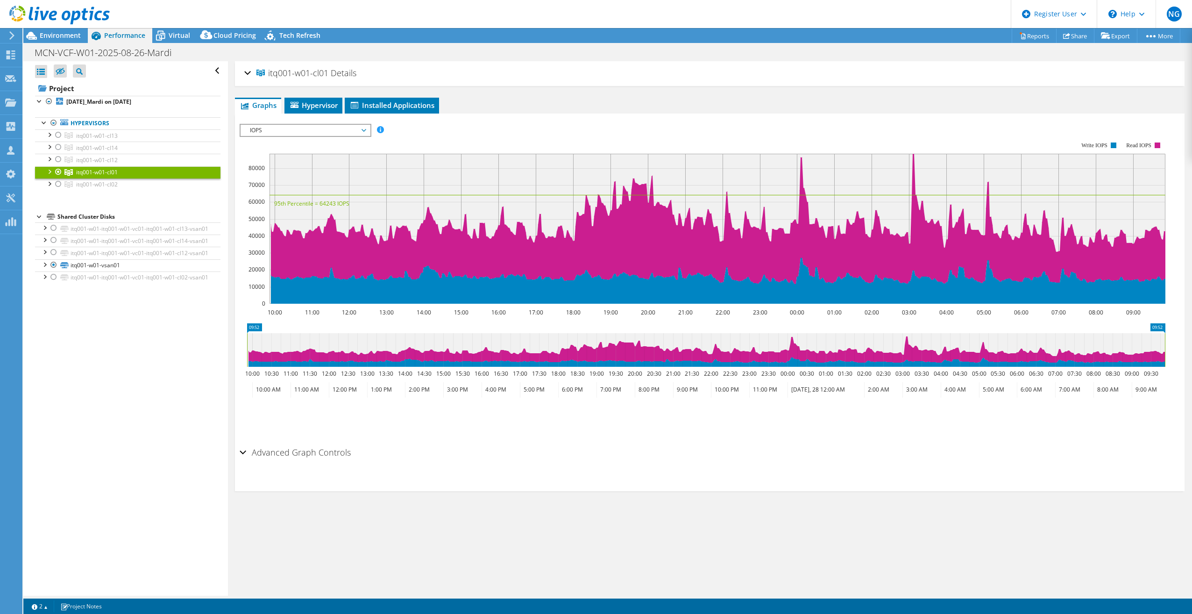
click at [273, 126] on span "IOPS" at bounding box center [305, 130] width 120 height 11
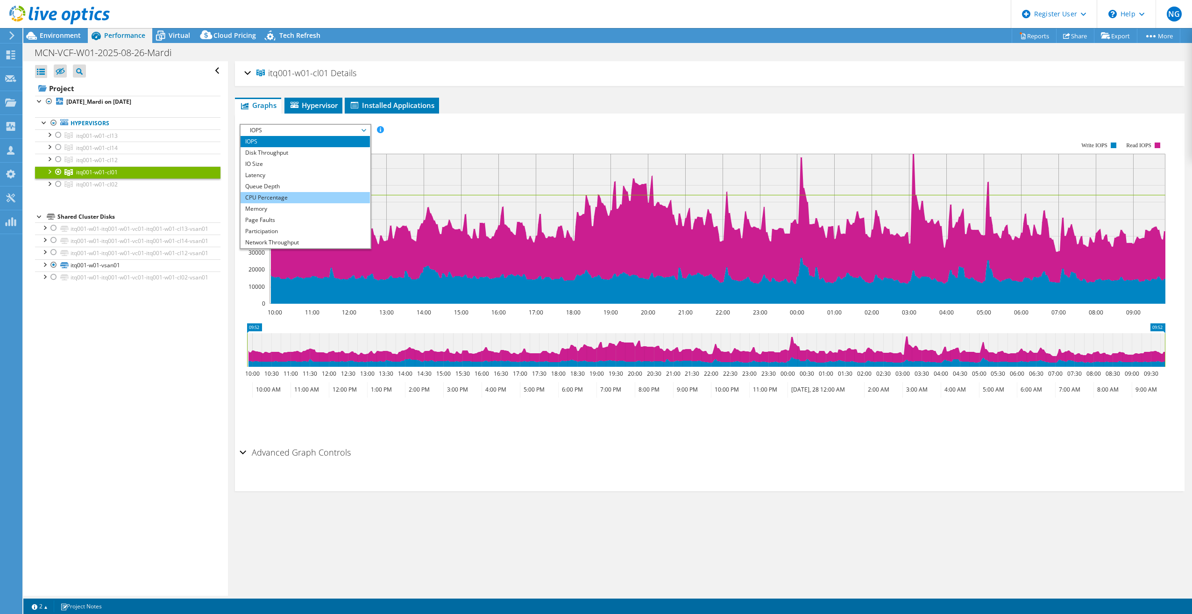
click at [276, 195] on li "CPU Percentage" at bounding box center [305, 197] width 129 height 11
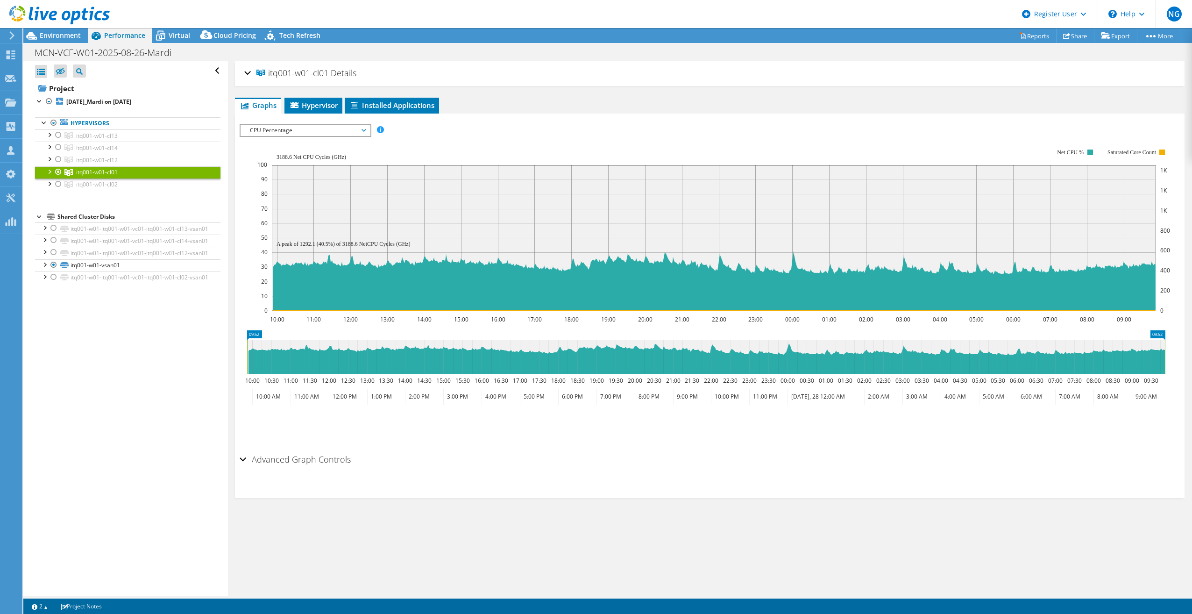
click at [13, 35] on use at bounding box center [11, 35] width 5 height 8
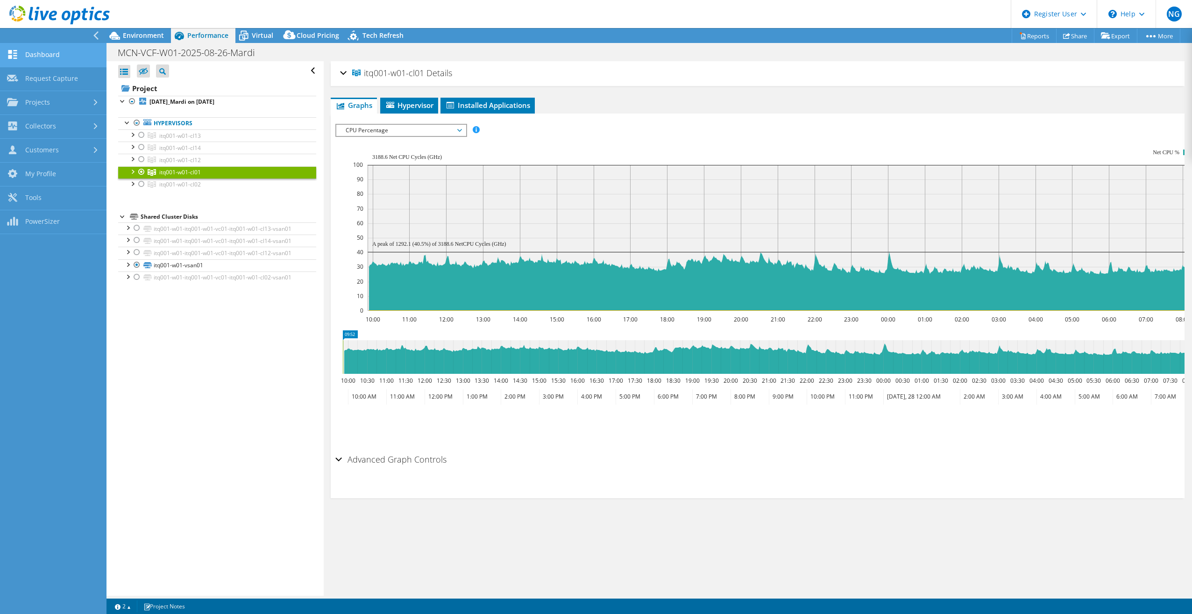
click at [51, 57] on link "Dashboard" at bounding box center [53, 55] width 106 height 24
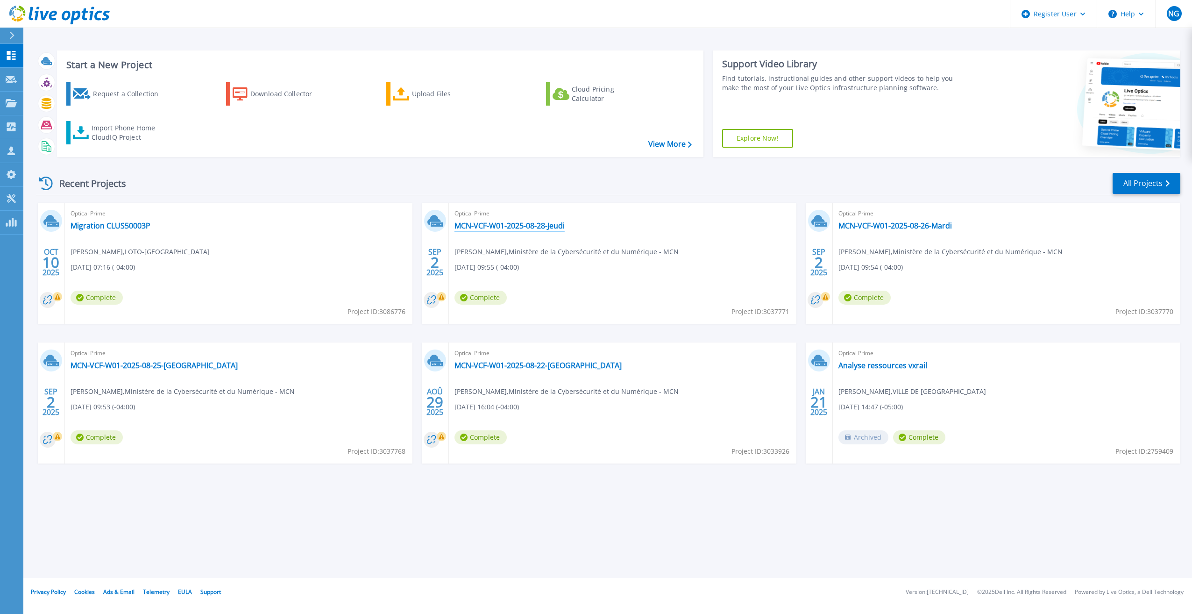
click at [552, 224] on link "MCN-VCF-W01-2025-08-28-Jeudi" at bounding box center [509, 225] width 110 height 9
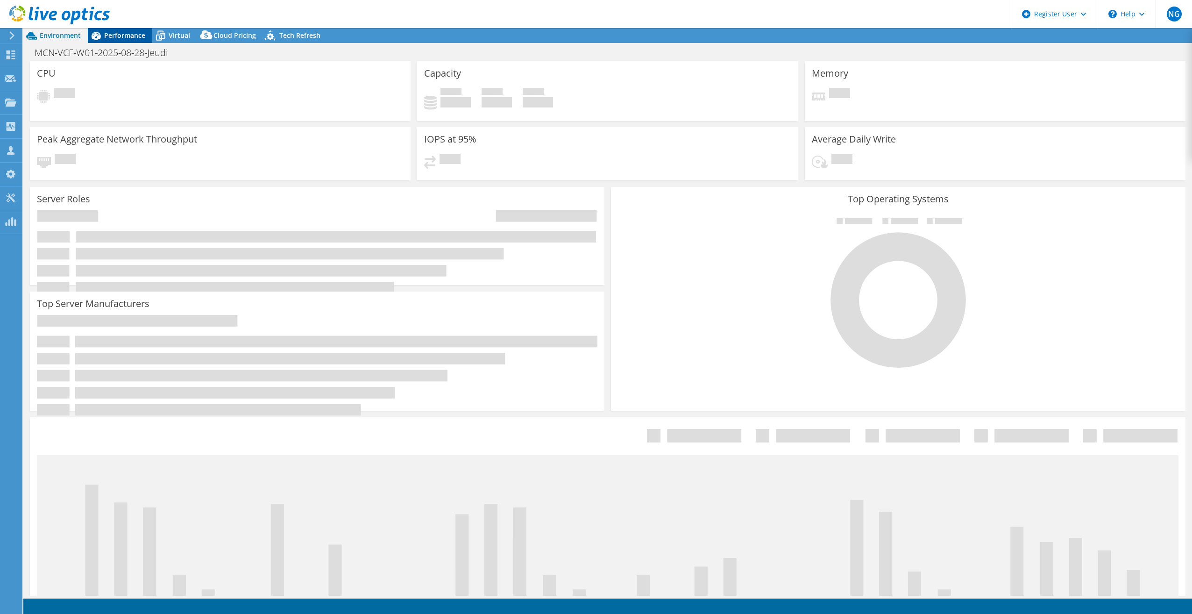
click at [122, 38] on span "Performance" at bounding box center [124, 35] width 41 height 9
select select "USD"
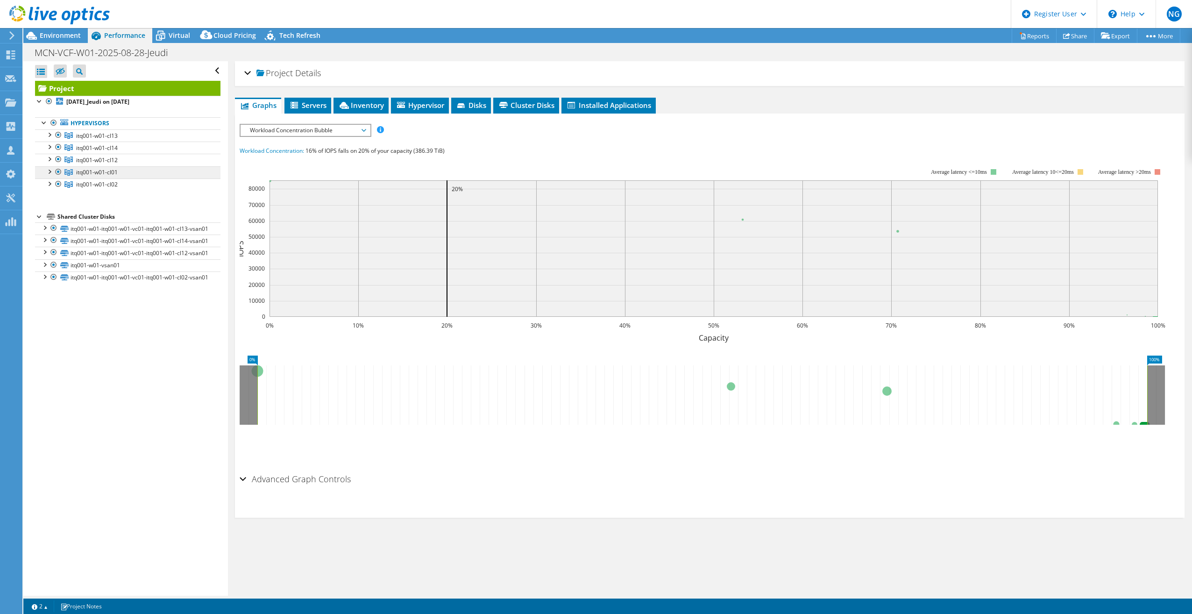
click at [113, 170] on span "itq001-w01-cl01" at bounding box center [97, 172] width 42 height 8
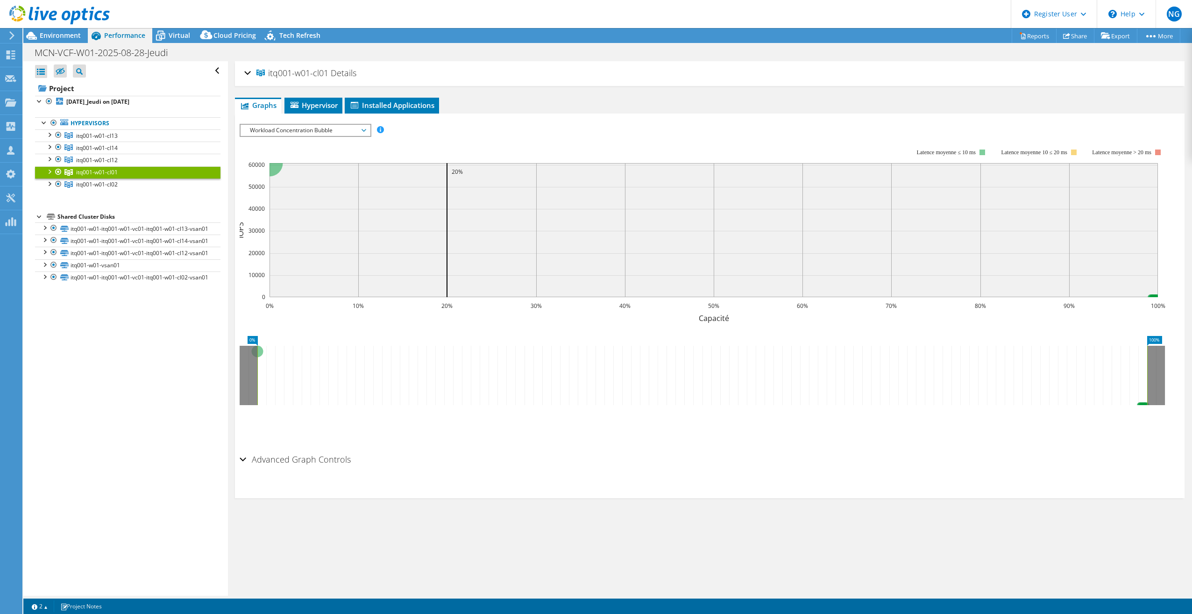
click at [301, 127] on span "Workload Concentration Bubble" at bounding box center [305, 130] width 120 height 11
click at [297, 196] on li "CPU Percentage" at bounding box center [305, 197] width 129 height 11
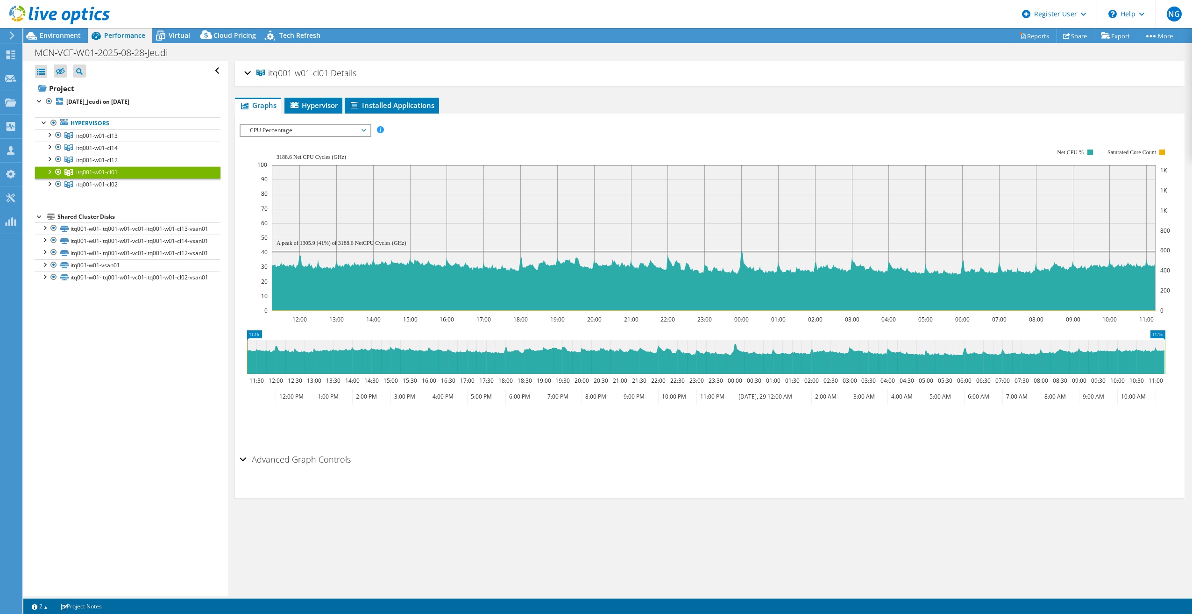
click at [108, 169] on span "itq001-w01-cl01" at bounding box center [97, 172] width 42 height 8
click at [274, 135] on div "CPU Percentage IOPS Disk Throughput IO Size Latency Queue Depth CPU Percentage …" at bounding box center [306, 130] width 132 height 13
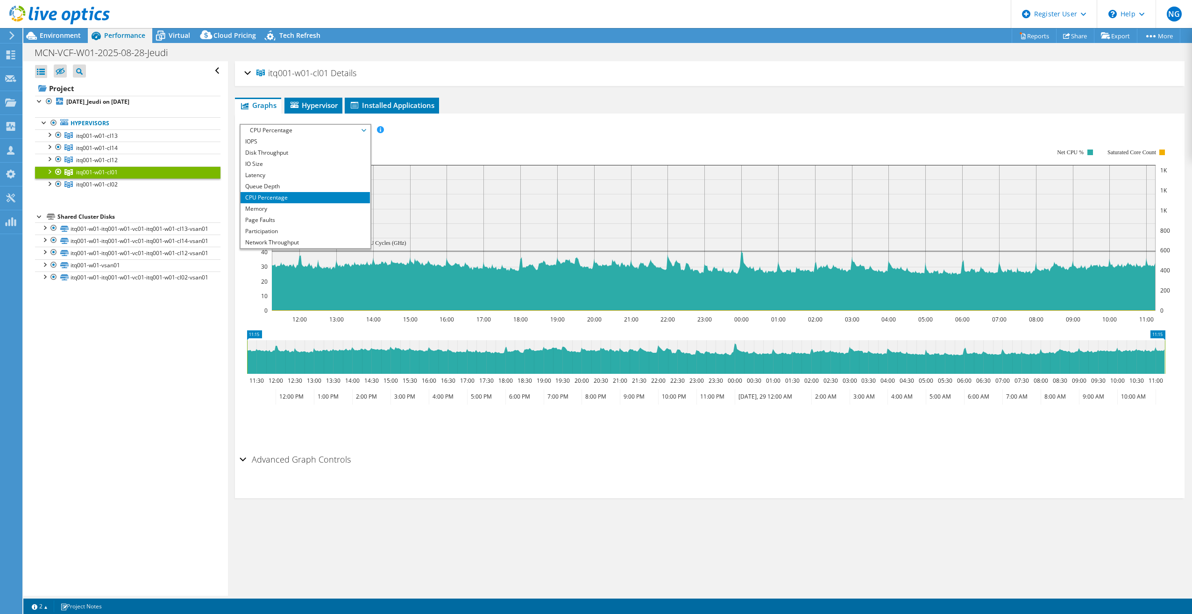
click at [270, 193] on li "CPU Percentage" at bounding box center [305, 197] width 129 height 11
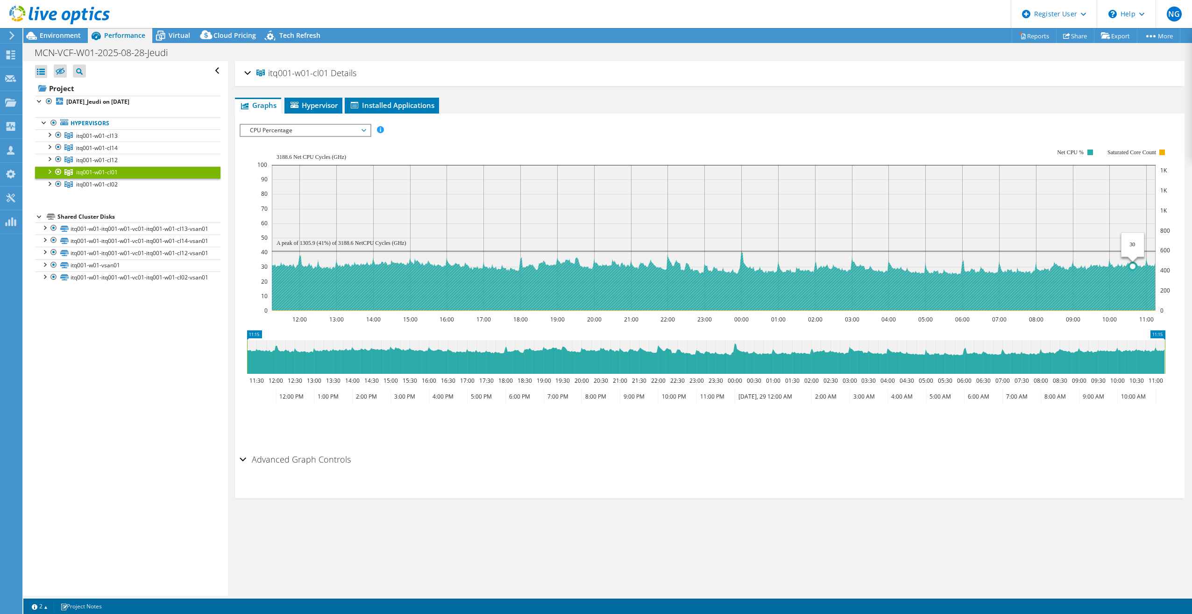
click at [1134, 263] on circle at bounding box center [1132, 266] width 7 height 7
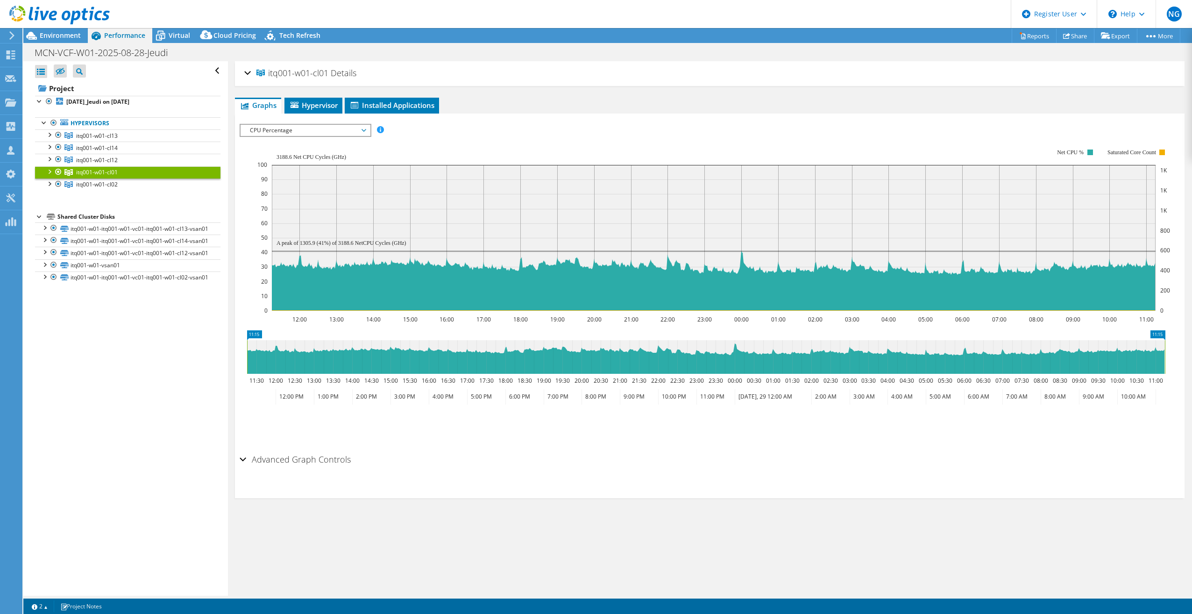
click at [294, 129] on span "CPU Percentage" at bounding box center [305, 130] width 120 height 11
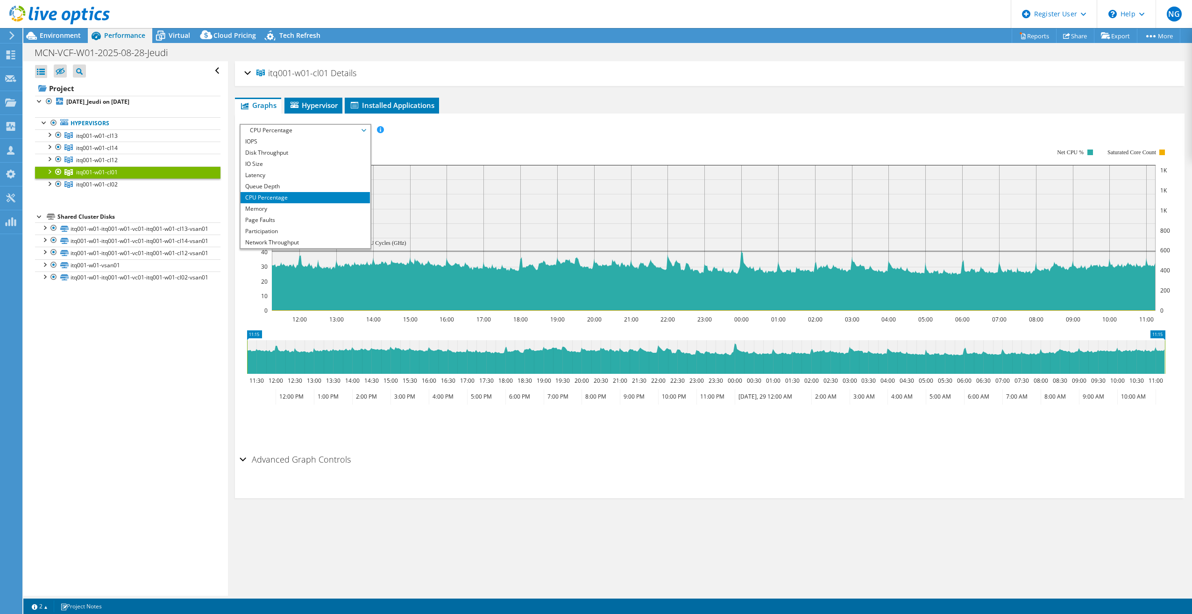
click at [497, 141] on rect at bounding box center [713, 229] width 913 height 187
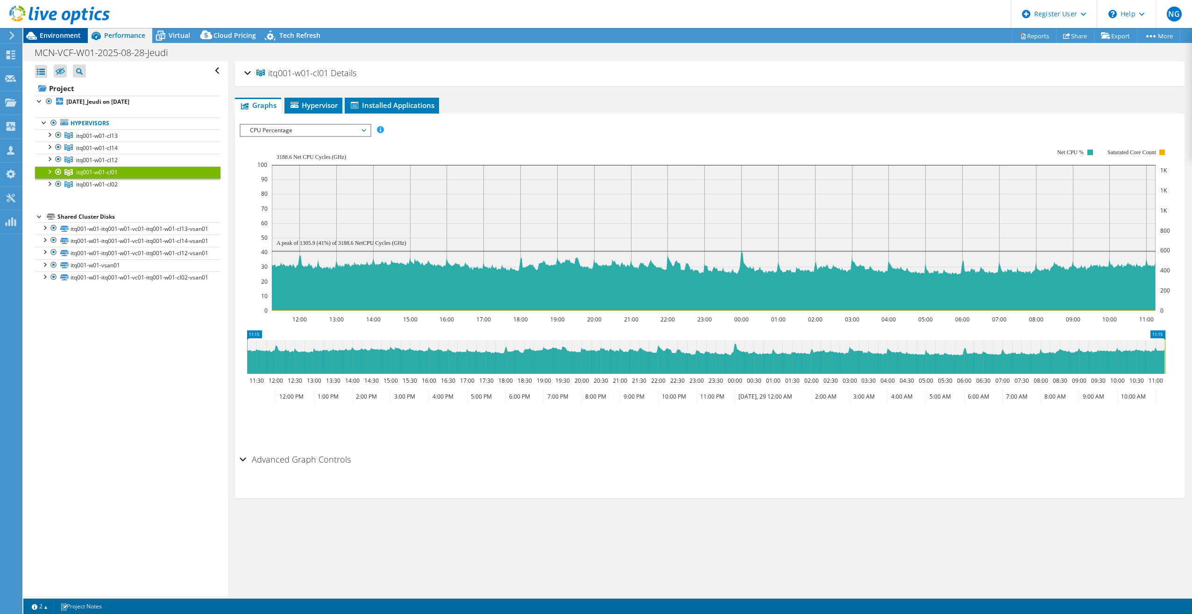
click at [67, 34] on span "Environment" at bounding box center [60, 35] width 41 height 9
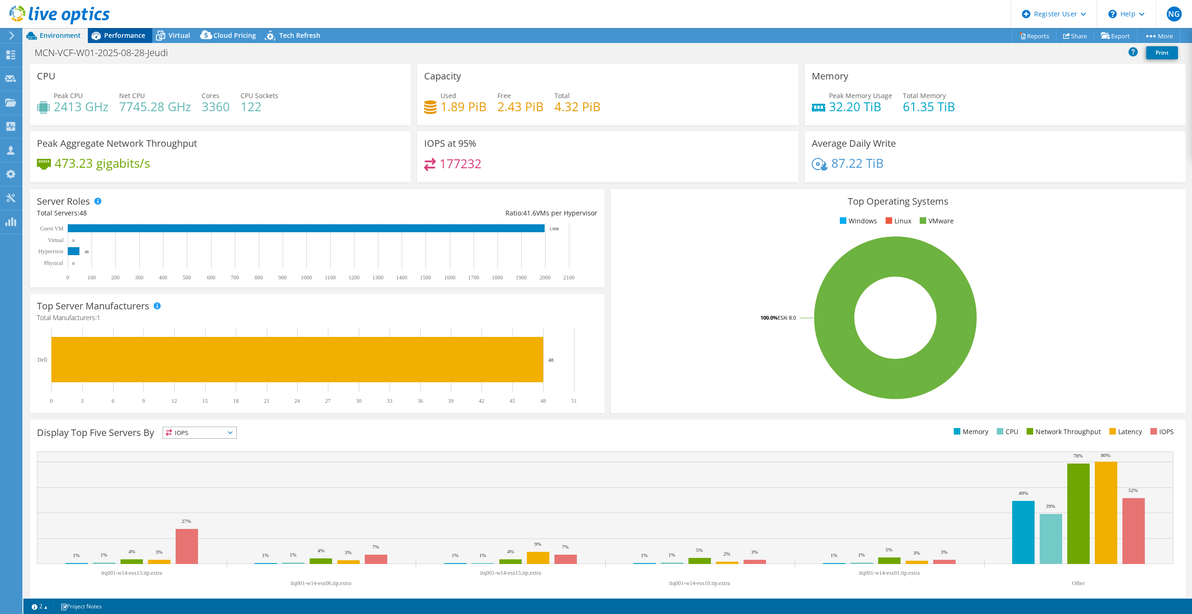
click at [121, 33] on span "Performance" at bounding box center [124, 35] width 41 height 9
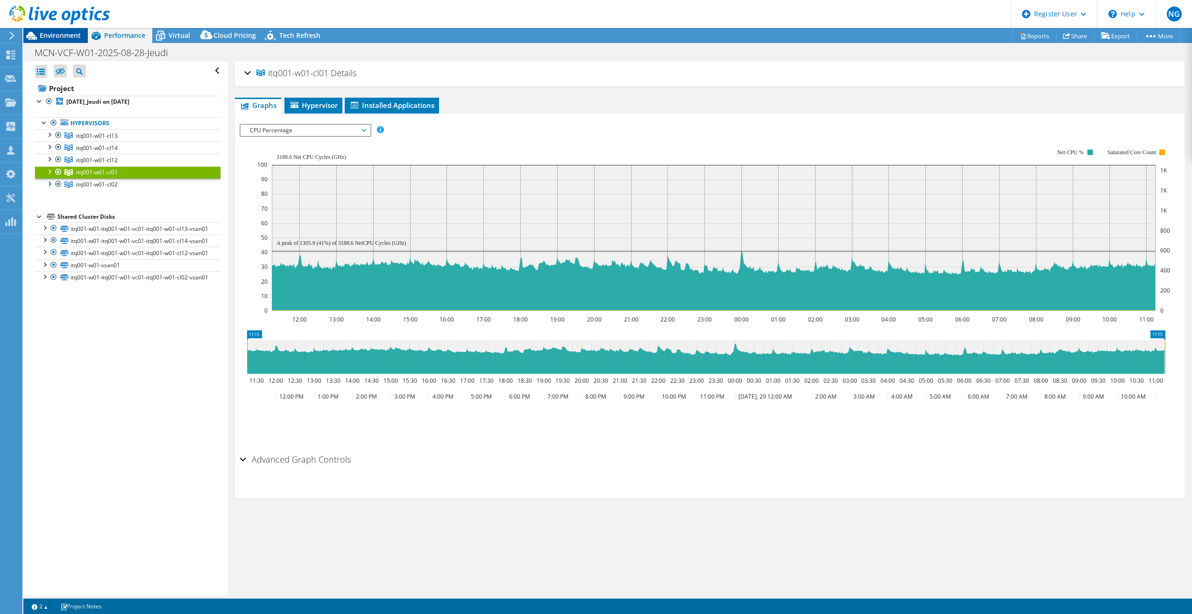
click at [50, 34] on span "Environment" at bounding box center [60, 35] width 41 height 9
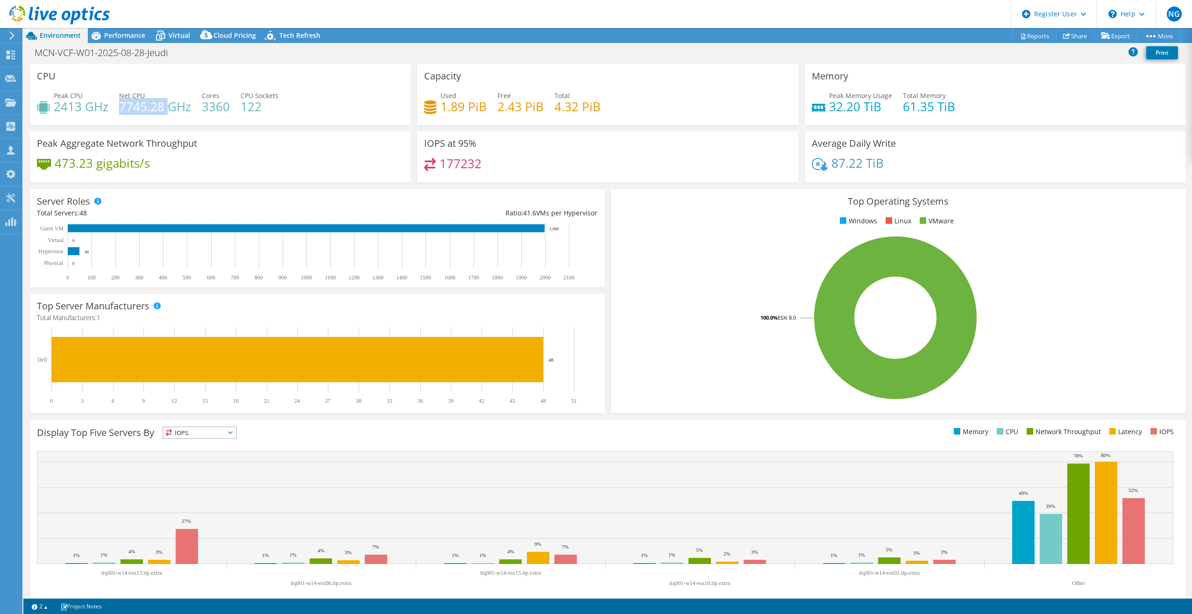
drag, startPoint x: 121, startPoint y: 109, endPoint x: 167, endPoint y: 111, distance: 45.8
click at [167, 111] on h4 "7745.28 GHz" at bounding box center [155, 106] width 72 height 10
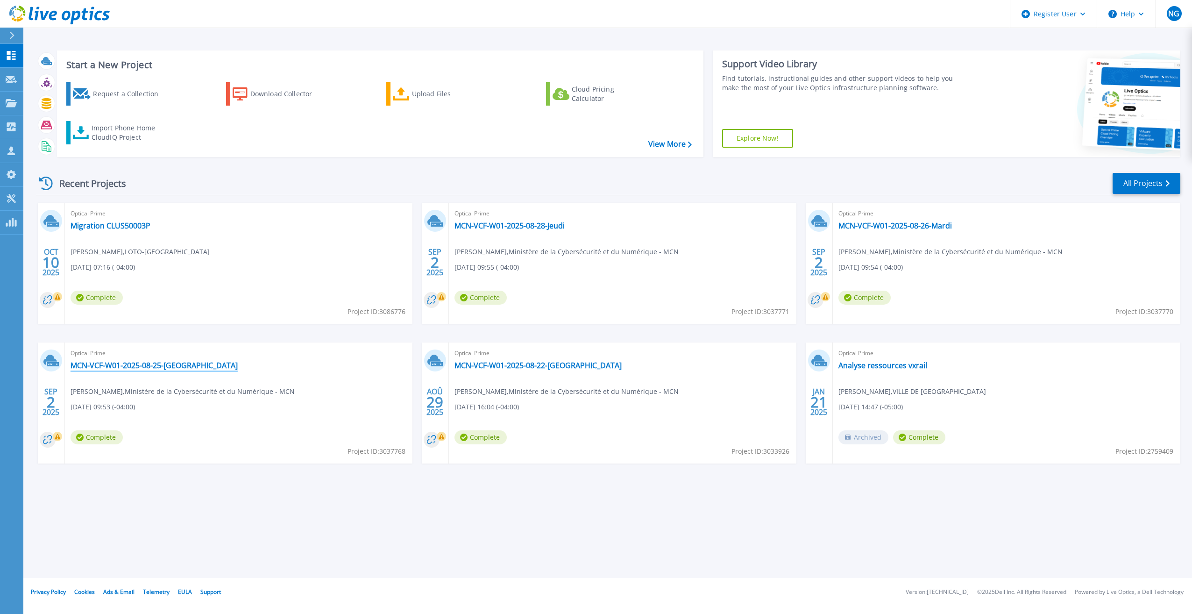
click at [150, 367] on link "MCN-VCF-W01-2025-08-25-[GEOGRAPHIC_DATA]" at bounding box center [154, 365] width 167 height 9
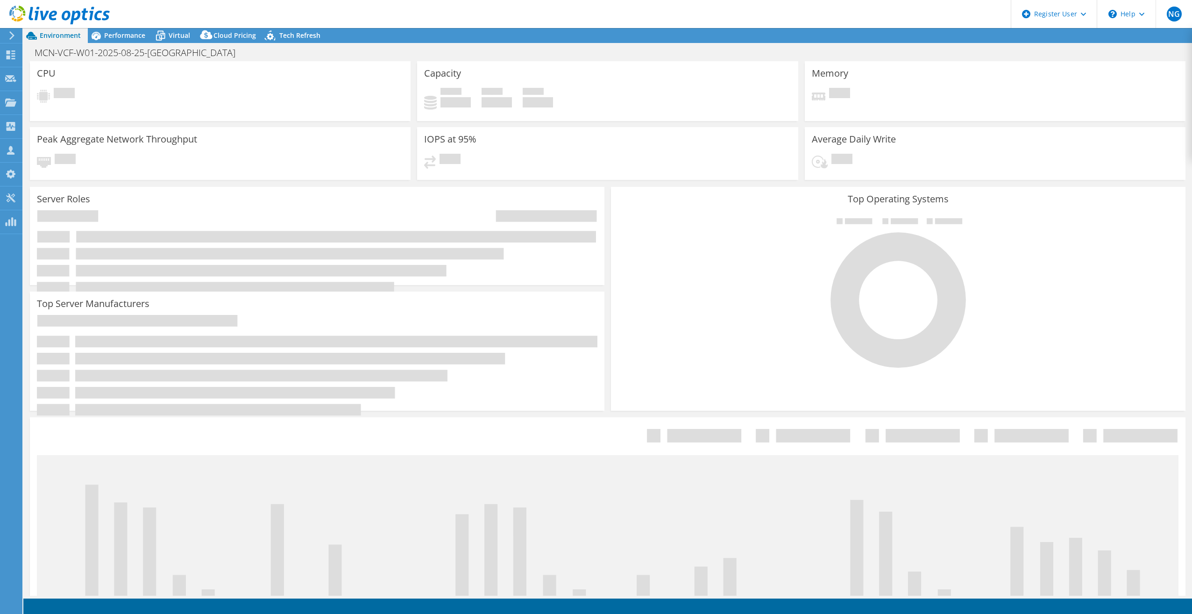
select select "[GEOGRAPHIC_DATA]"
select select "USD"
